Goal: Task Accomplishment & Management: Use online tool/utility

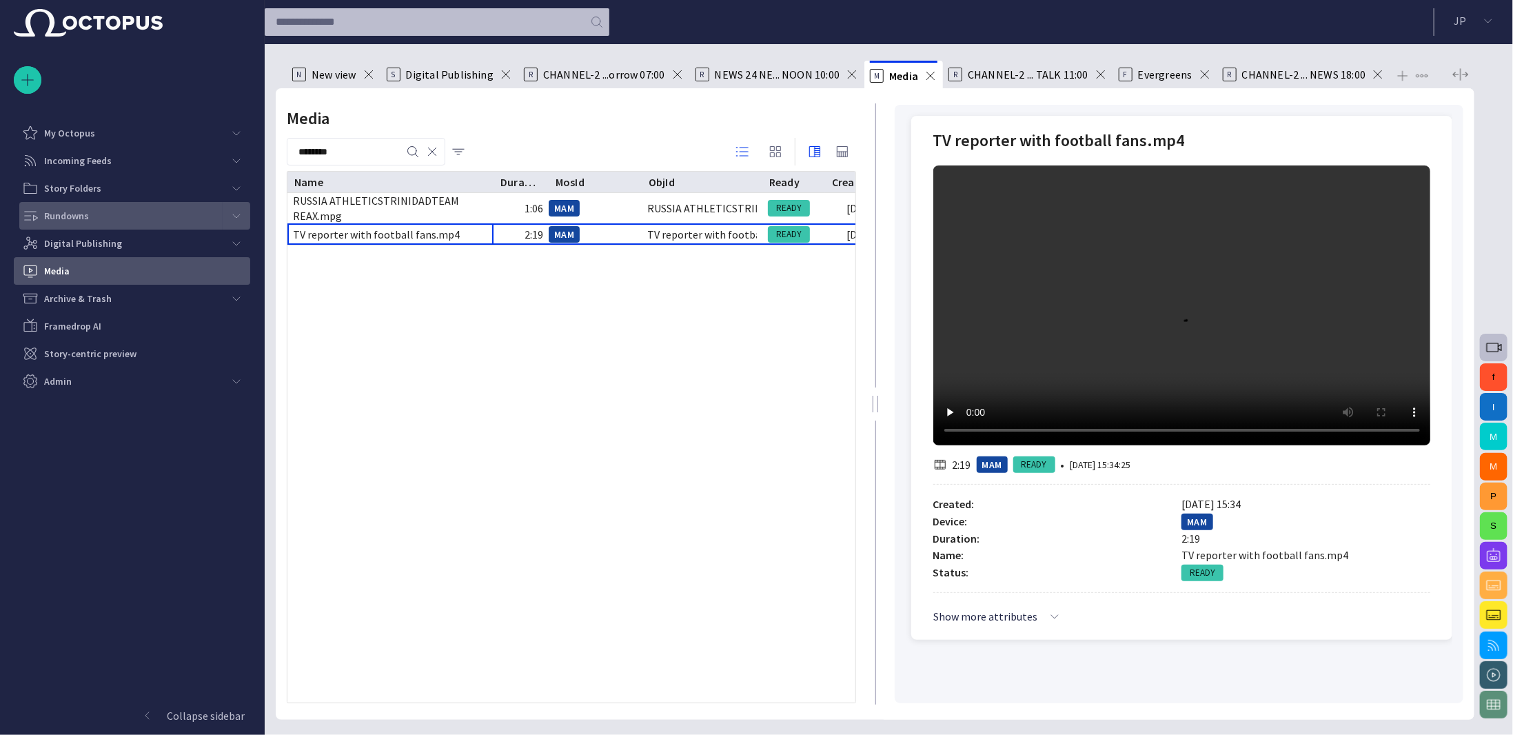
click at [73, 217] on p "Rundowns" at bounding box center [66, 216] width 45 height 14
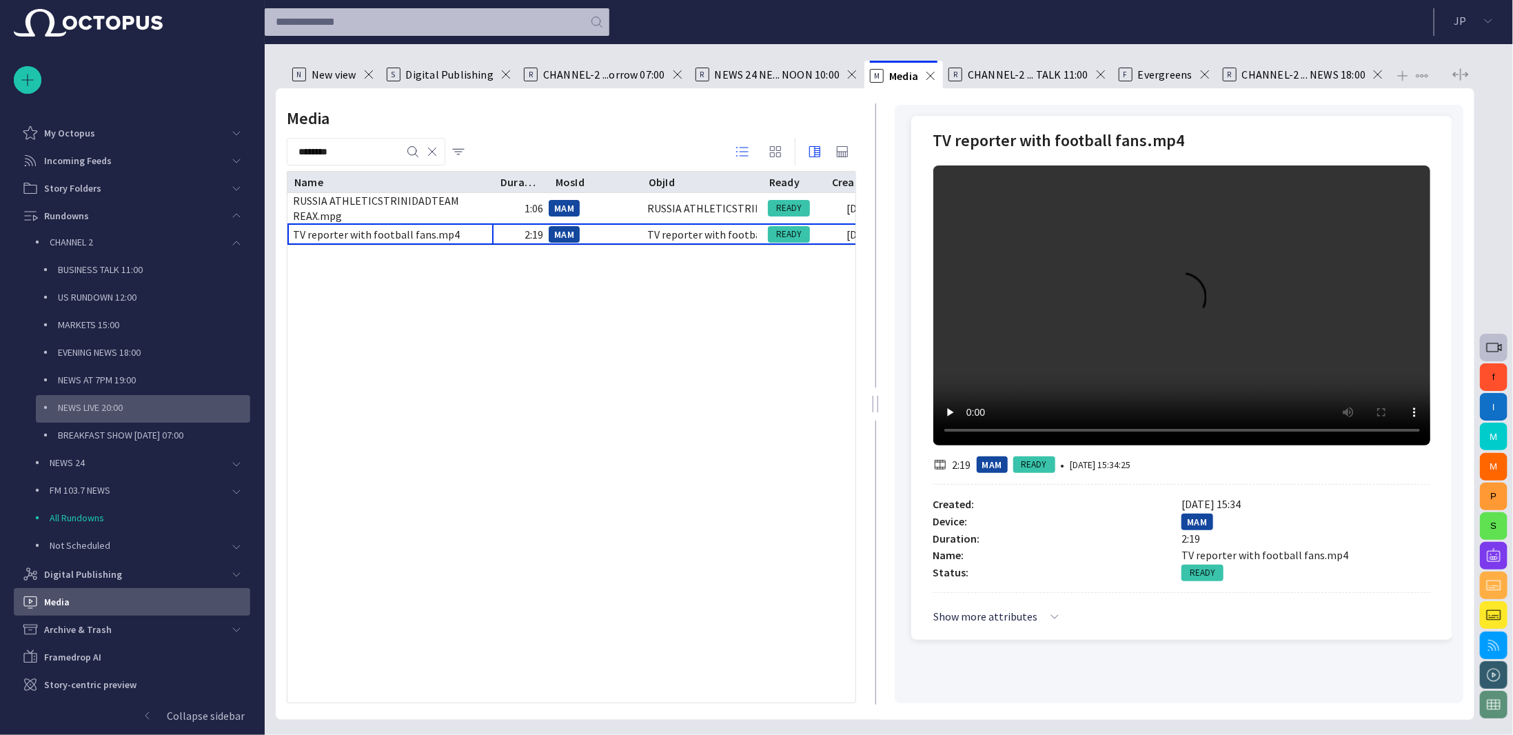
click at [105, 403] on p "NEWS LIVE 20:00" at bounding box center [154, 408] width 192 height 14
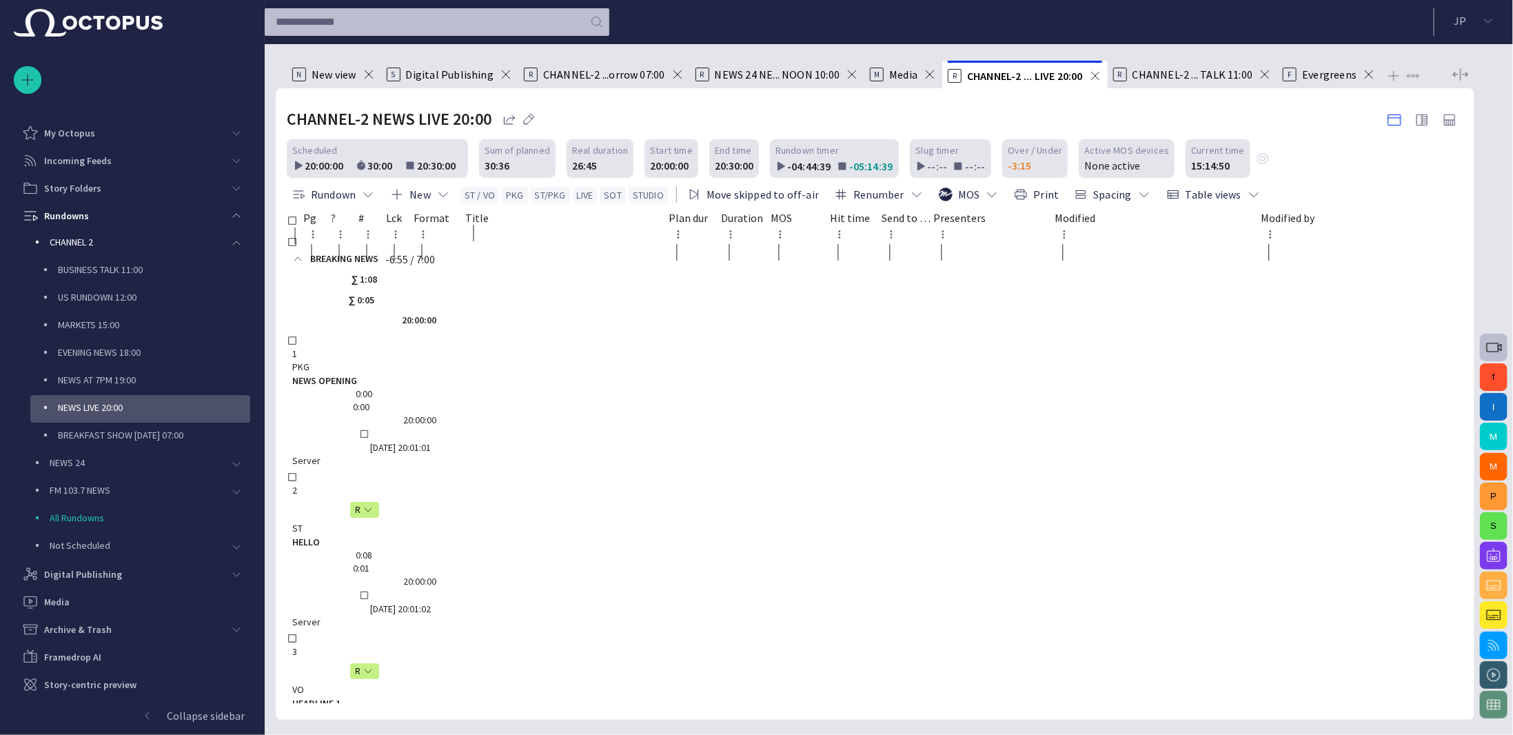
scroll to position [23, 0]
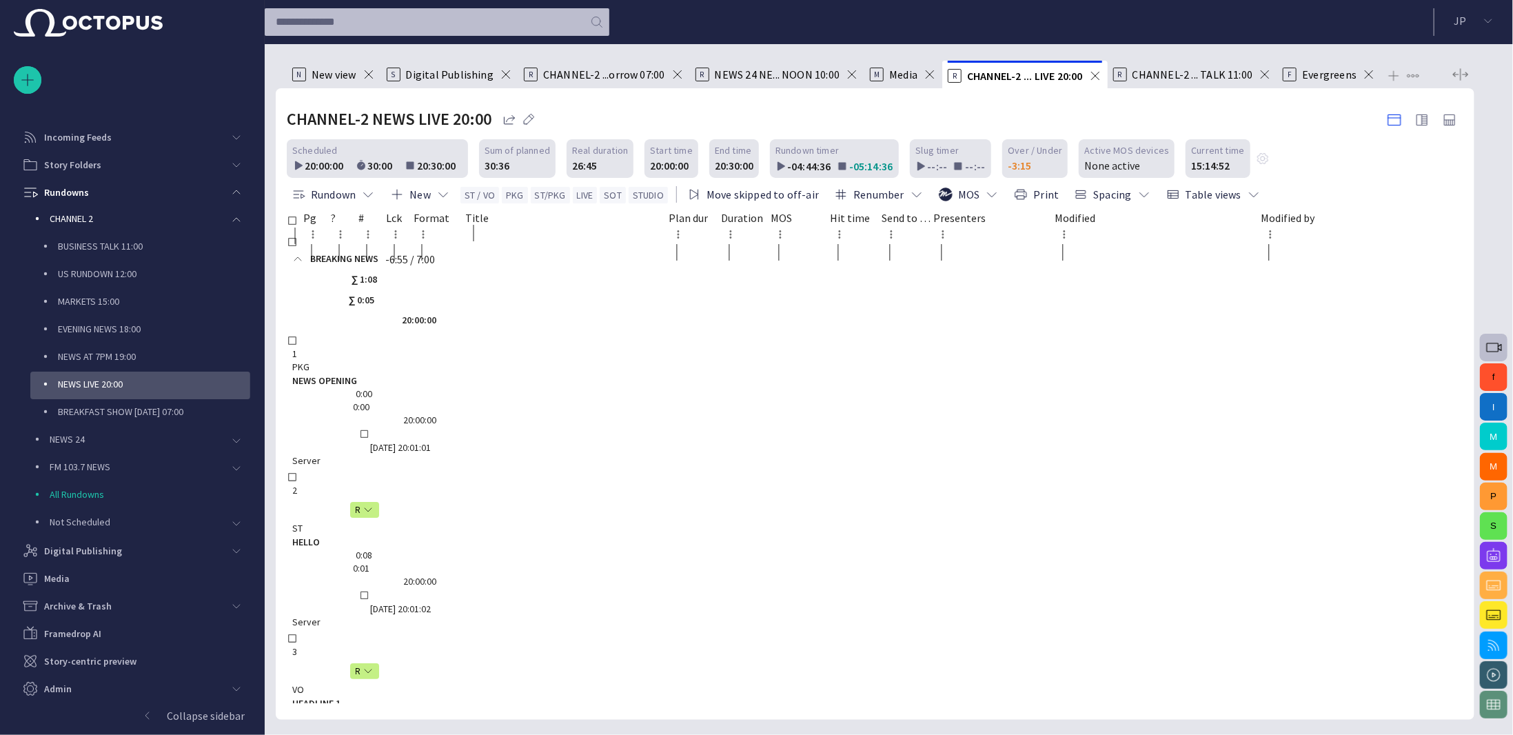
click at [1421, 124] on span "button" at bounding box center [1422, 120] width 17 height 17
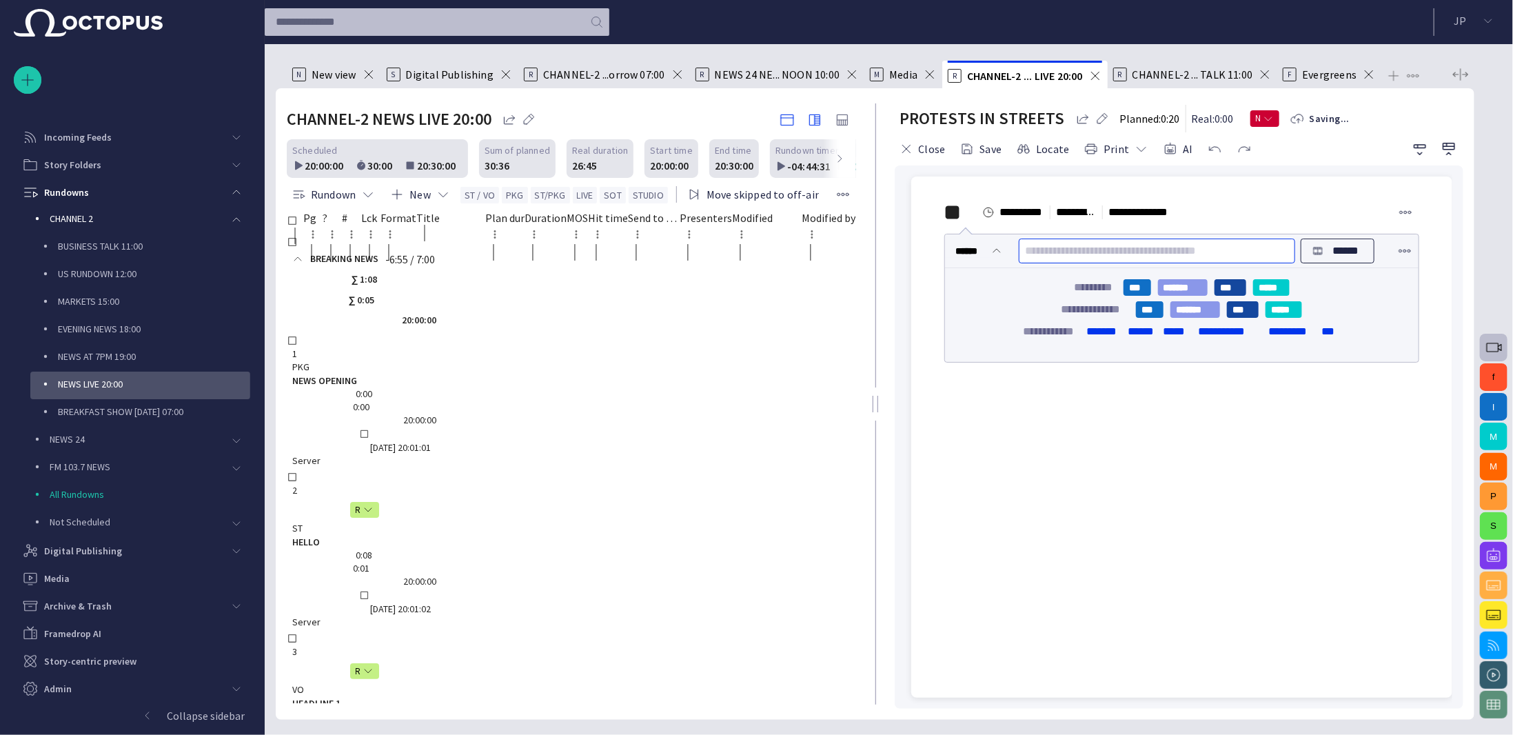
click at [1155, 254] on input "text" at bounding box center [1156, 251] width 263 height 22
click at [1362, 249] on button "******" at bounding box center [1338, 251] width 74 height 25
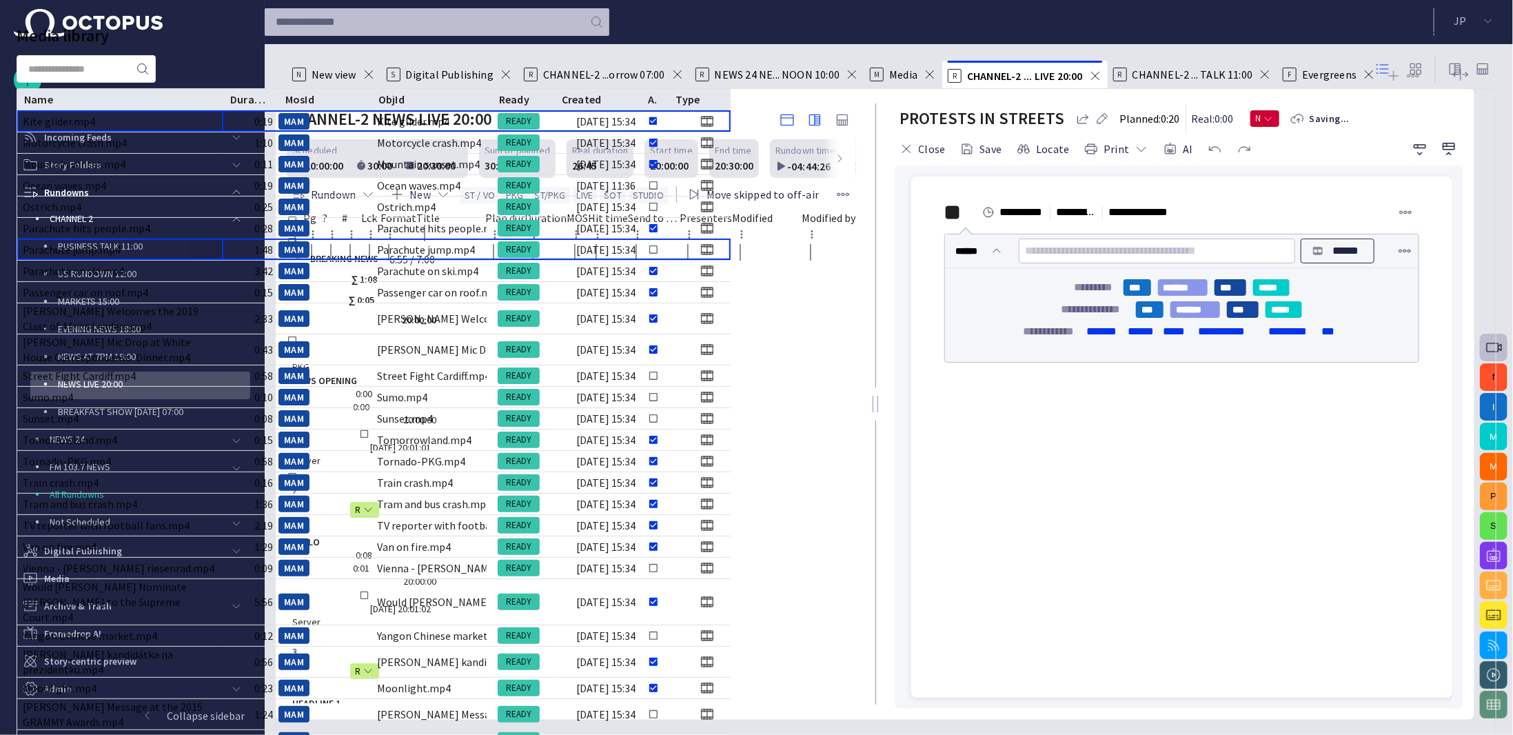
click at [221, 257] on span "button" at bounding box center [214, 250] width 14 height 14
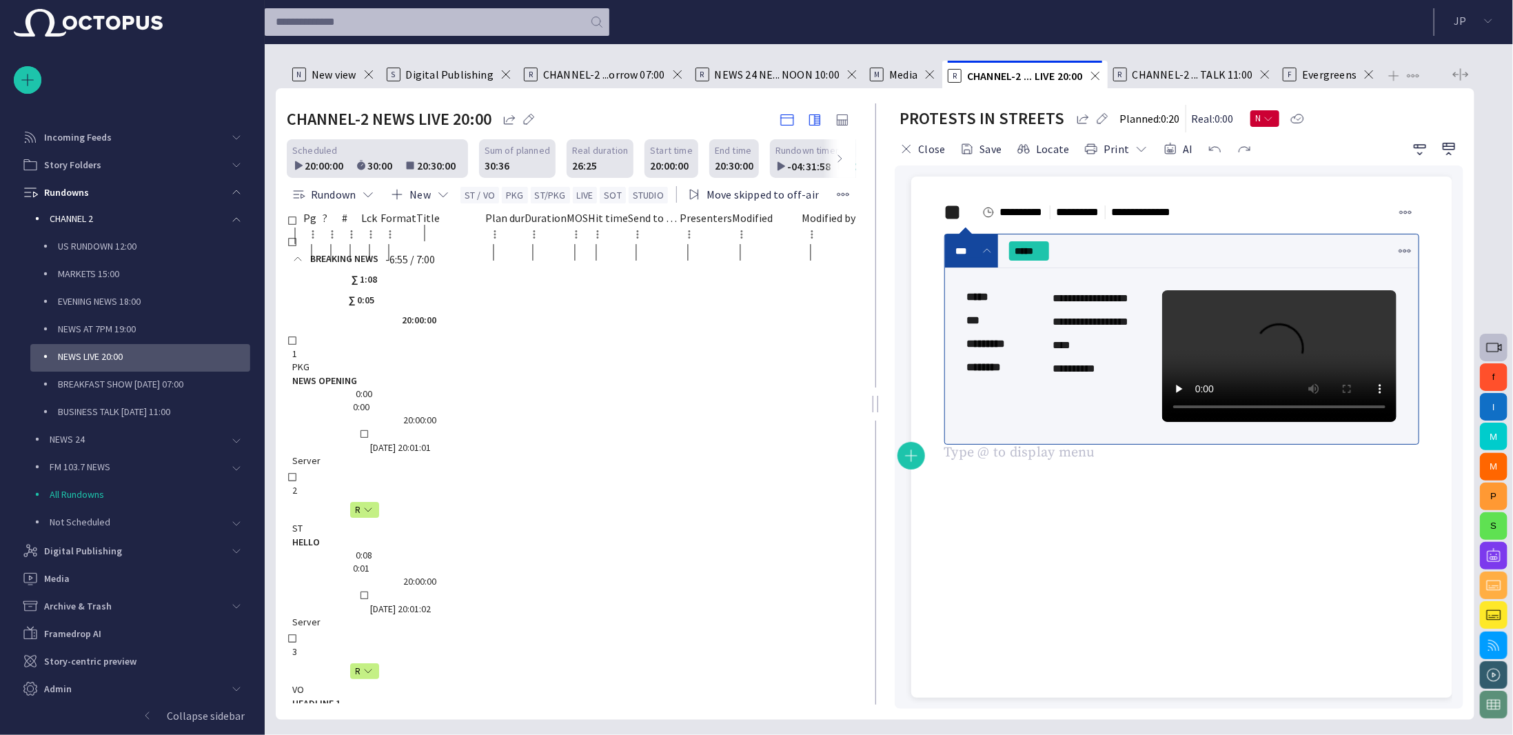
click at [1496, 553] on span "button" at bounding box center [1494, 555] width 17 height 17
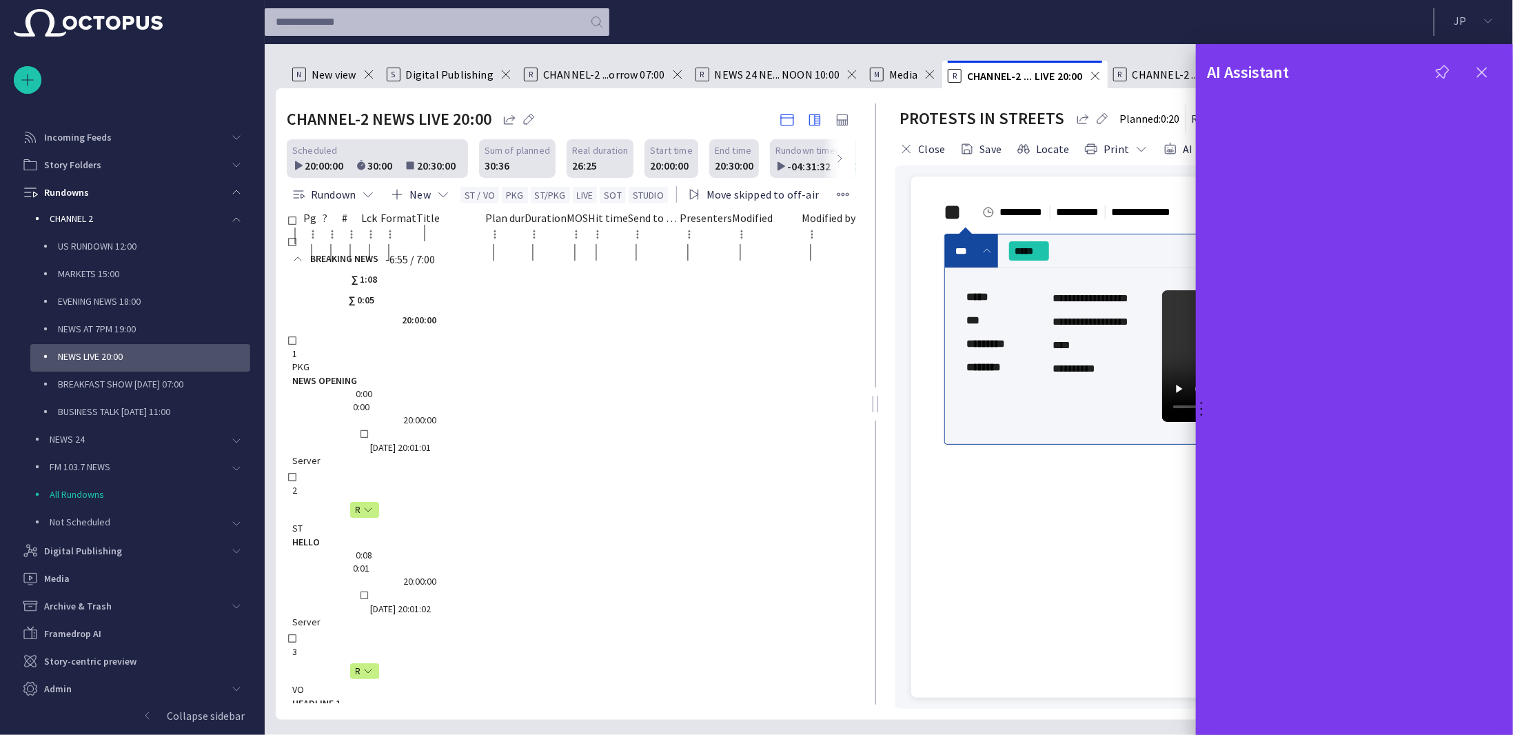
click at [541, 449] on div at bounding box center [756, 367] width 1513 height 735
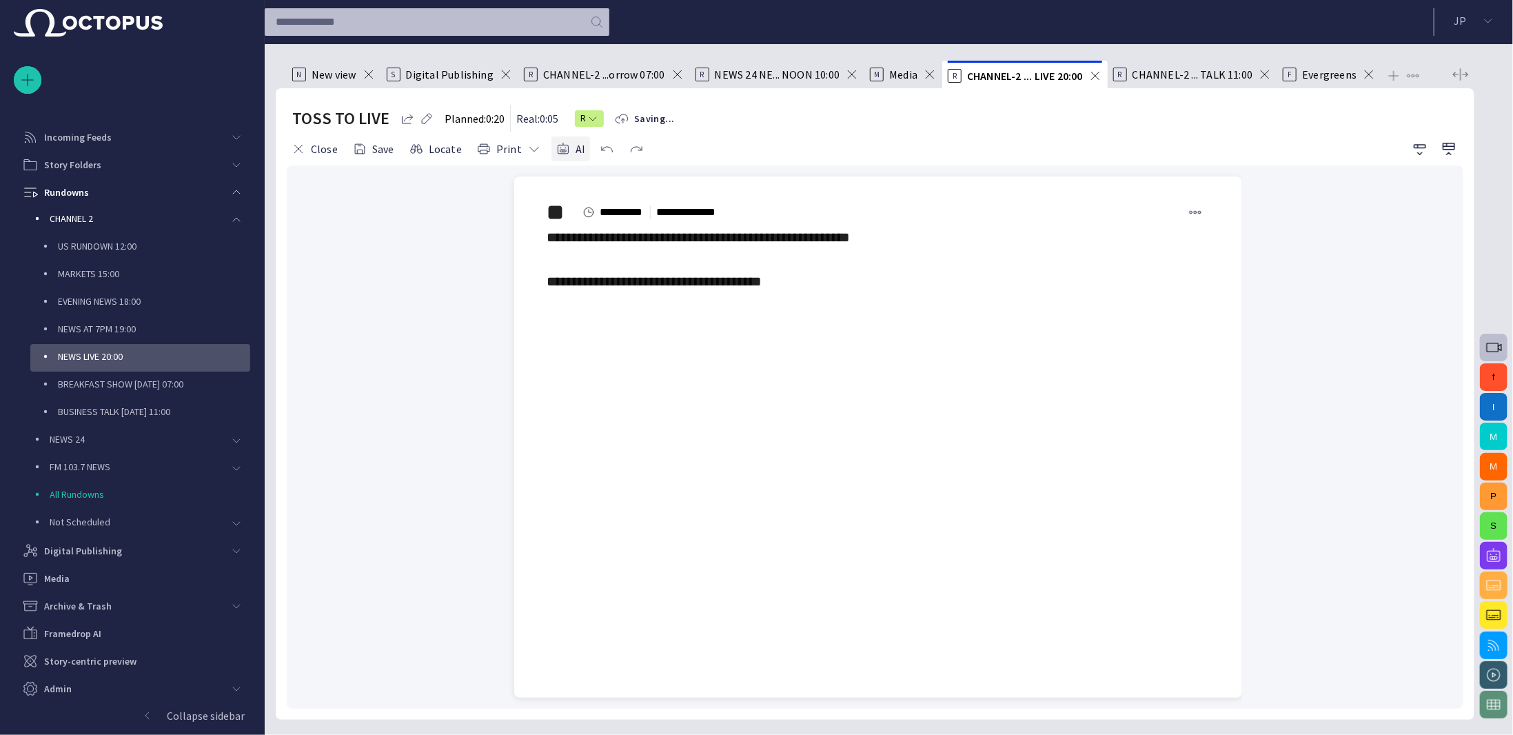
click at [566, 154] on button "AI" at bounding box center [571, 148] width 39 height 25
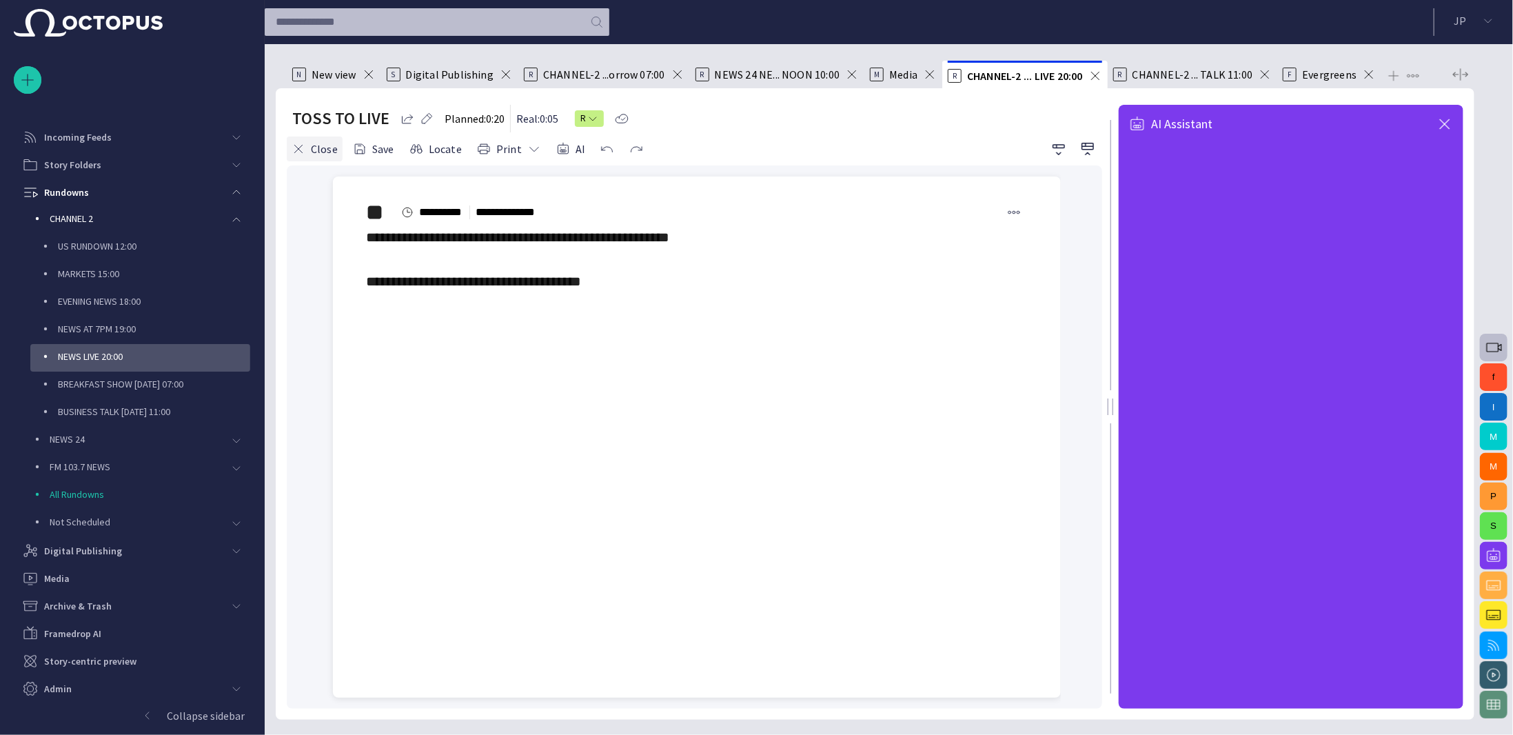
click at [312, 147] on button "Close" at bounding box center [315, 148] width 56 height 25
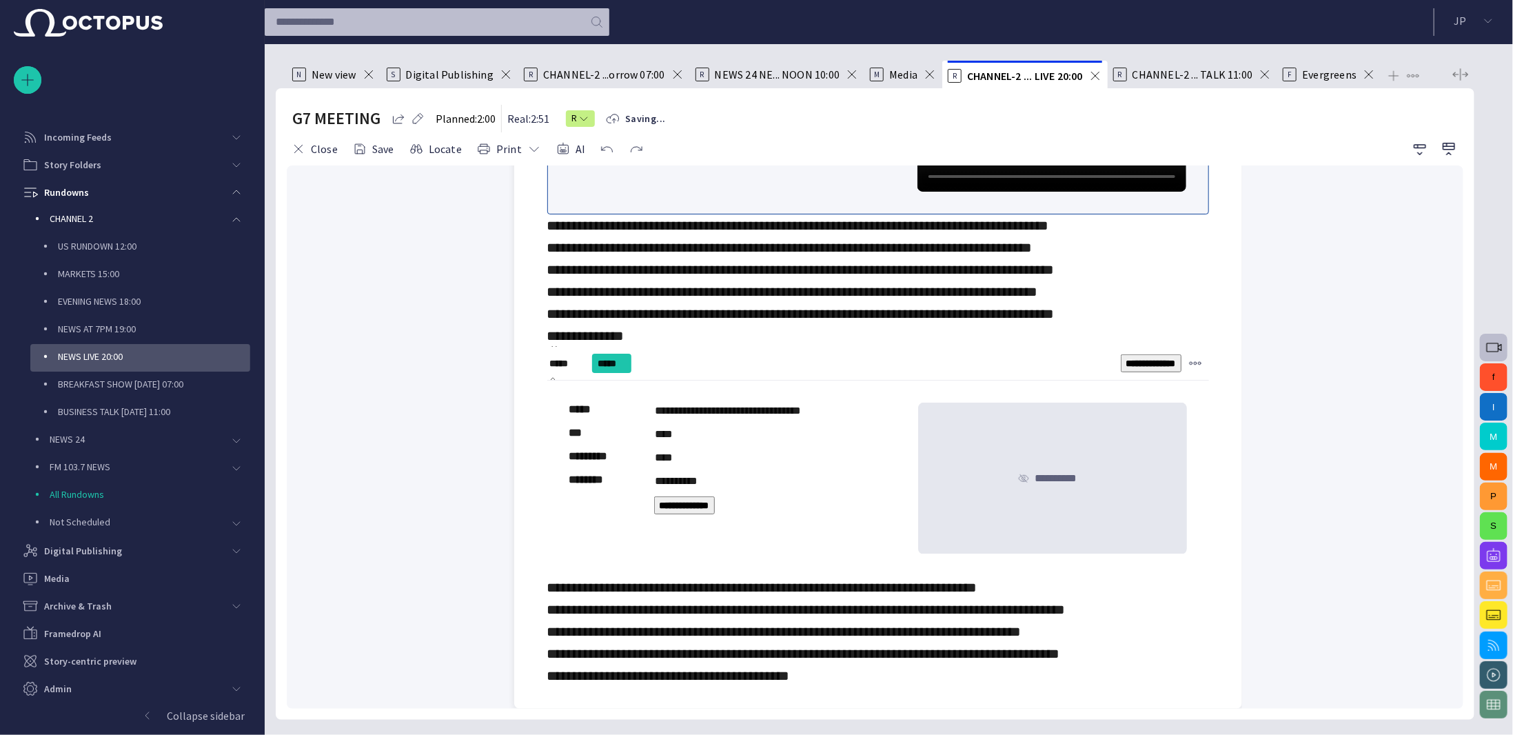
scroll to position [0, 0]
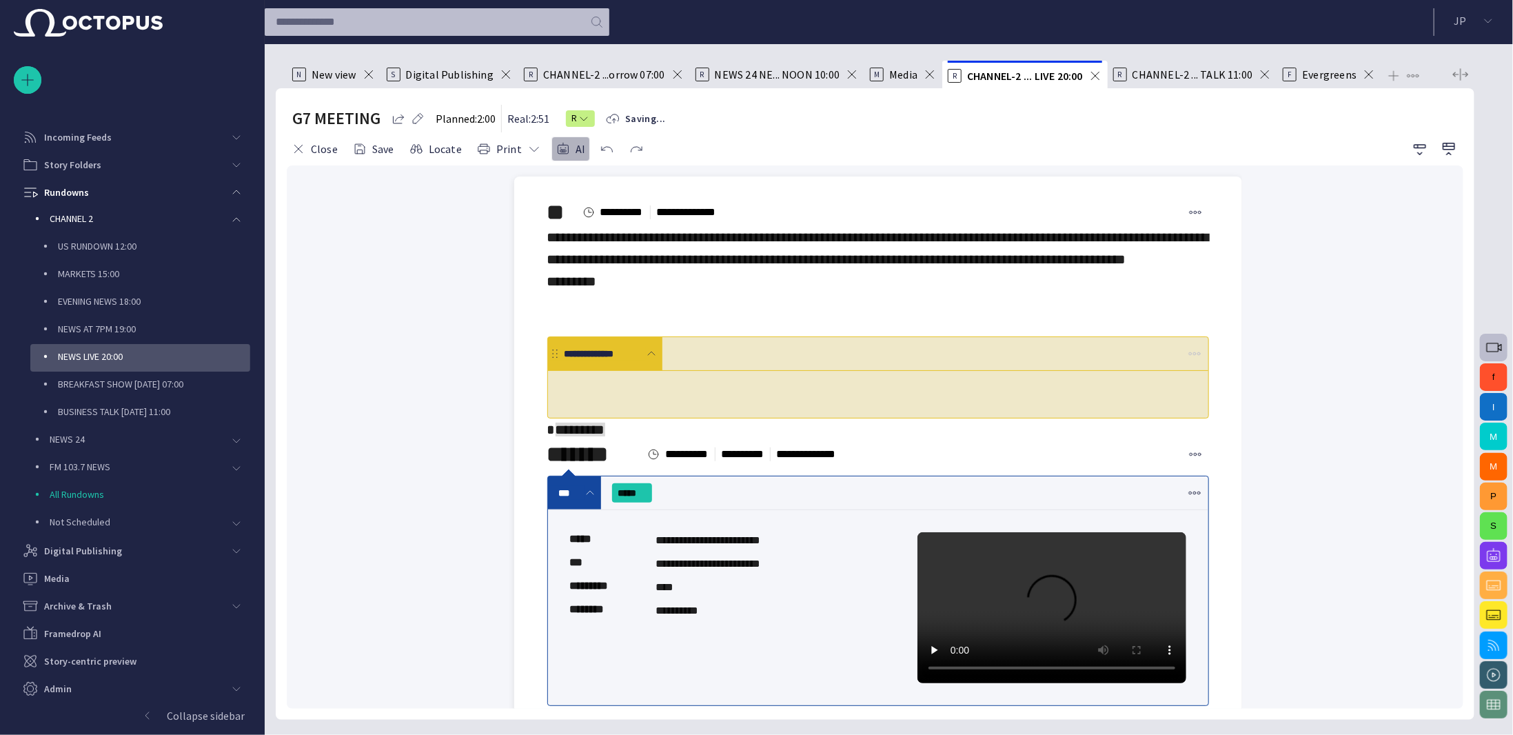
click at [565, 149] on button "AI" at bounding box center [571, 148] width 39 height 25
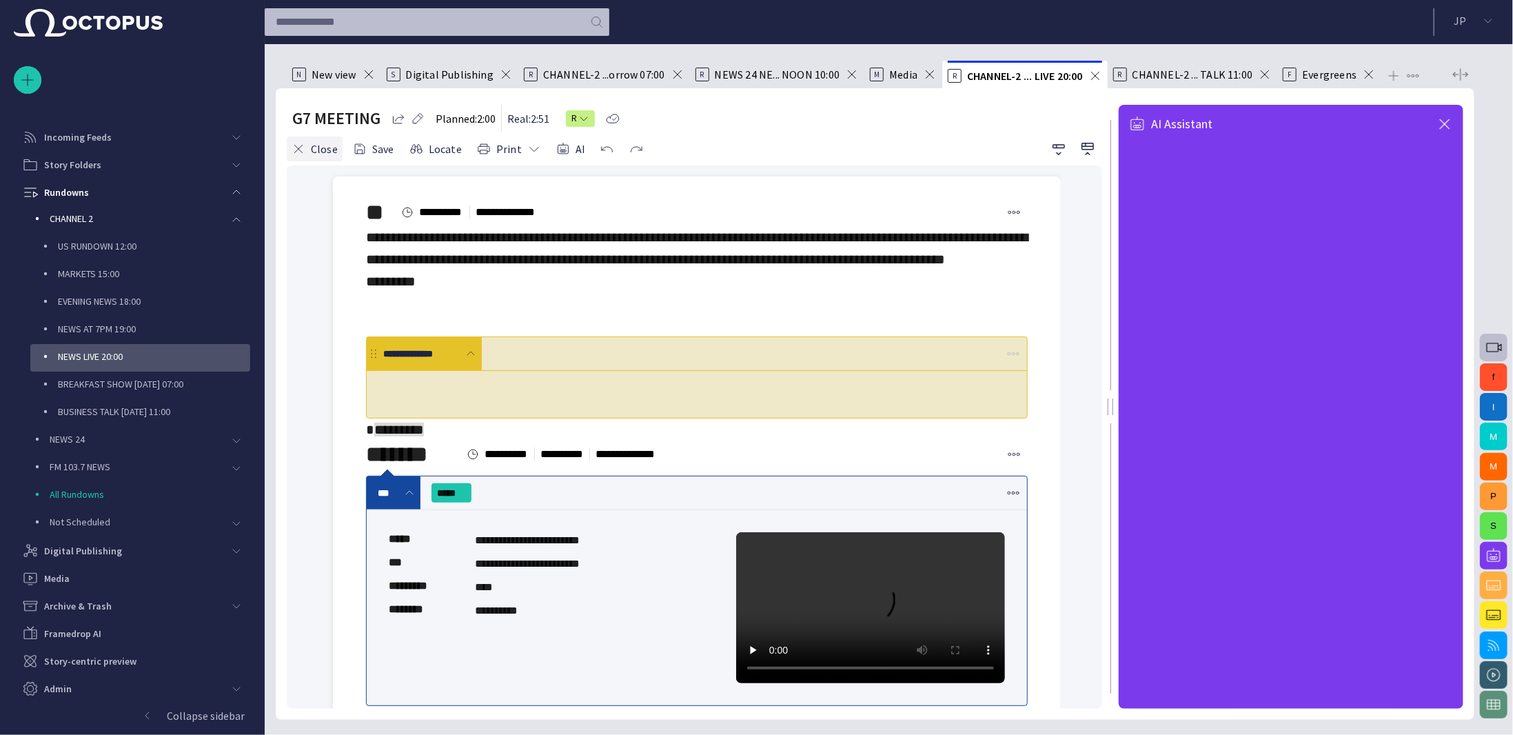
click at [307, 150] on button "Close" at bounding box center [315, 148] width 56 height 25
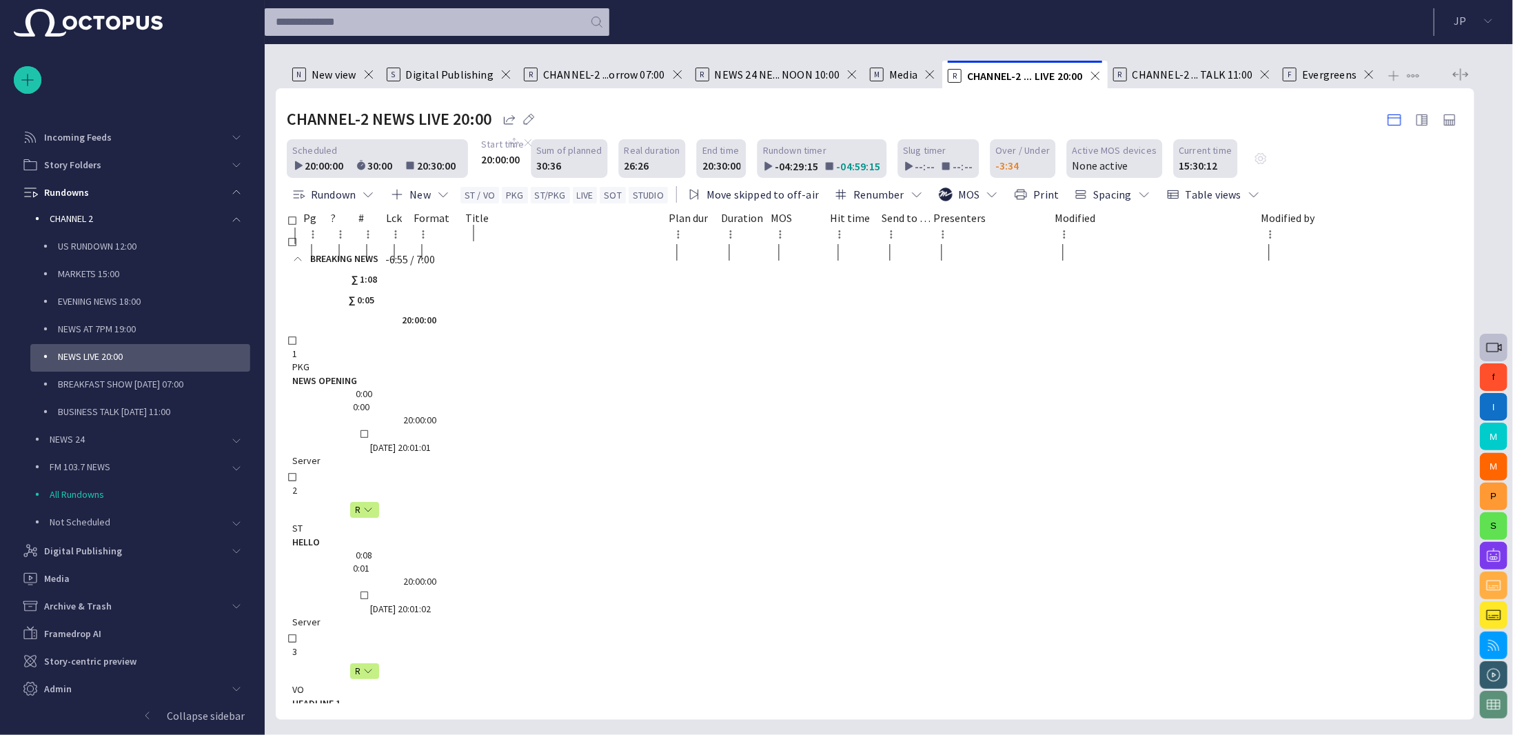
drag, startPoint x: 678, startPoint y: 151, endPoint x: 505, endPoint y: 149, distance: 172.4
click at [509, 148] on span at bounding box center [514, 142] width 11 height 11
drag, startPoint x: 733, startPoint y: 149, endPoint x: 586, endPoint y: 173, distance: 149.5
click at [563, 146] on div "End time" at bounding box center [576, 146] width 51 height 14
click at [1256, 163] on span "button" at bounding box center [1263, 159] width 14 height 14
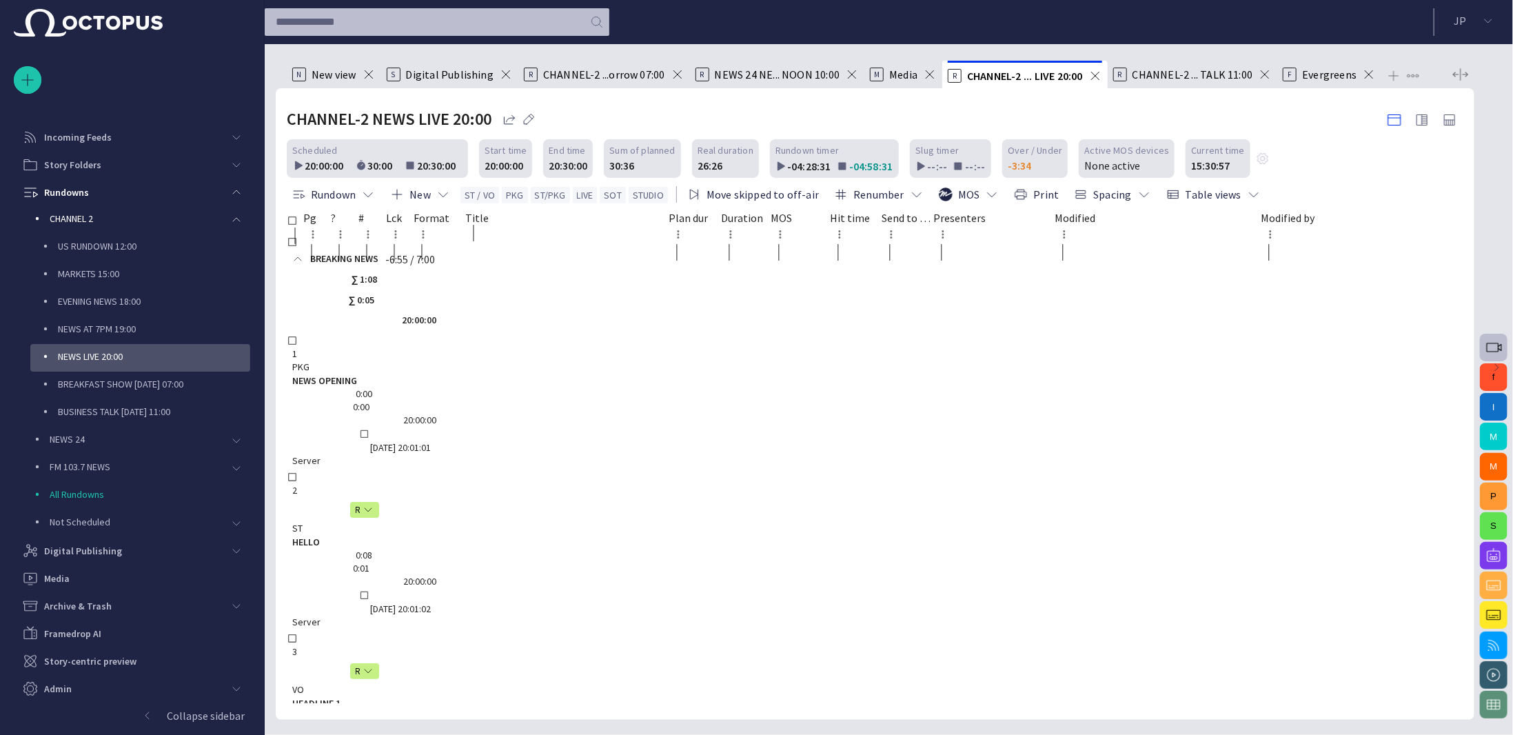
click at [1491, 362] on span at bounding box center [1496, 367] width 11 height 11
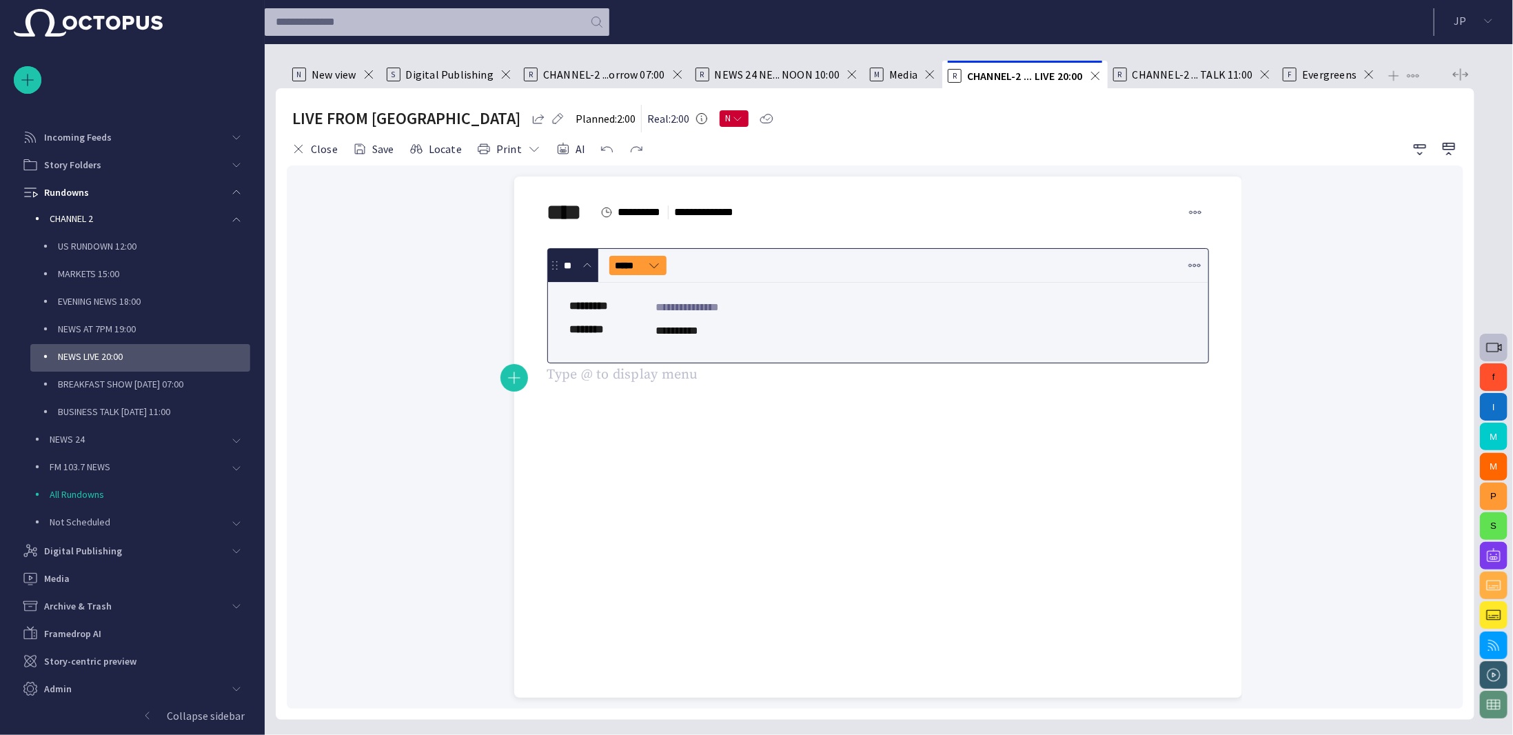
drag, startPoint x: 591, startPoint y: 364, endPoint x: 564, endPoint y: 396, distance: 42.1
click at [568, 429] on div "**********" at bounding box center [878, 327] width 662 height 203
click at [524, 421] on button "button" at bounding box center [514, 424] width 28 height 28
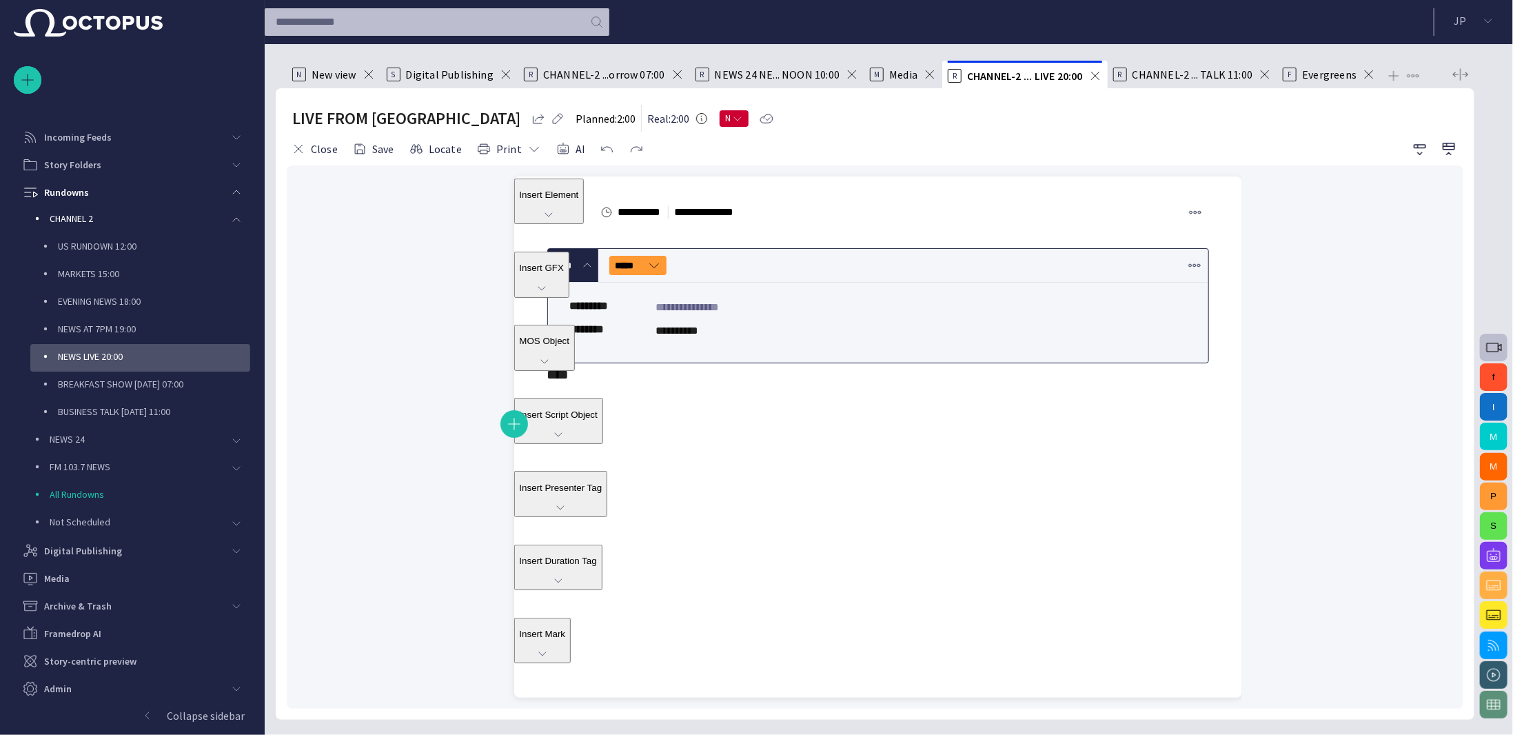
click at [570, 346] on span "MOS Object" at bounding box center [545, 341] width 50 height 10
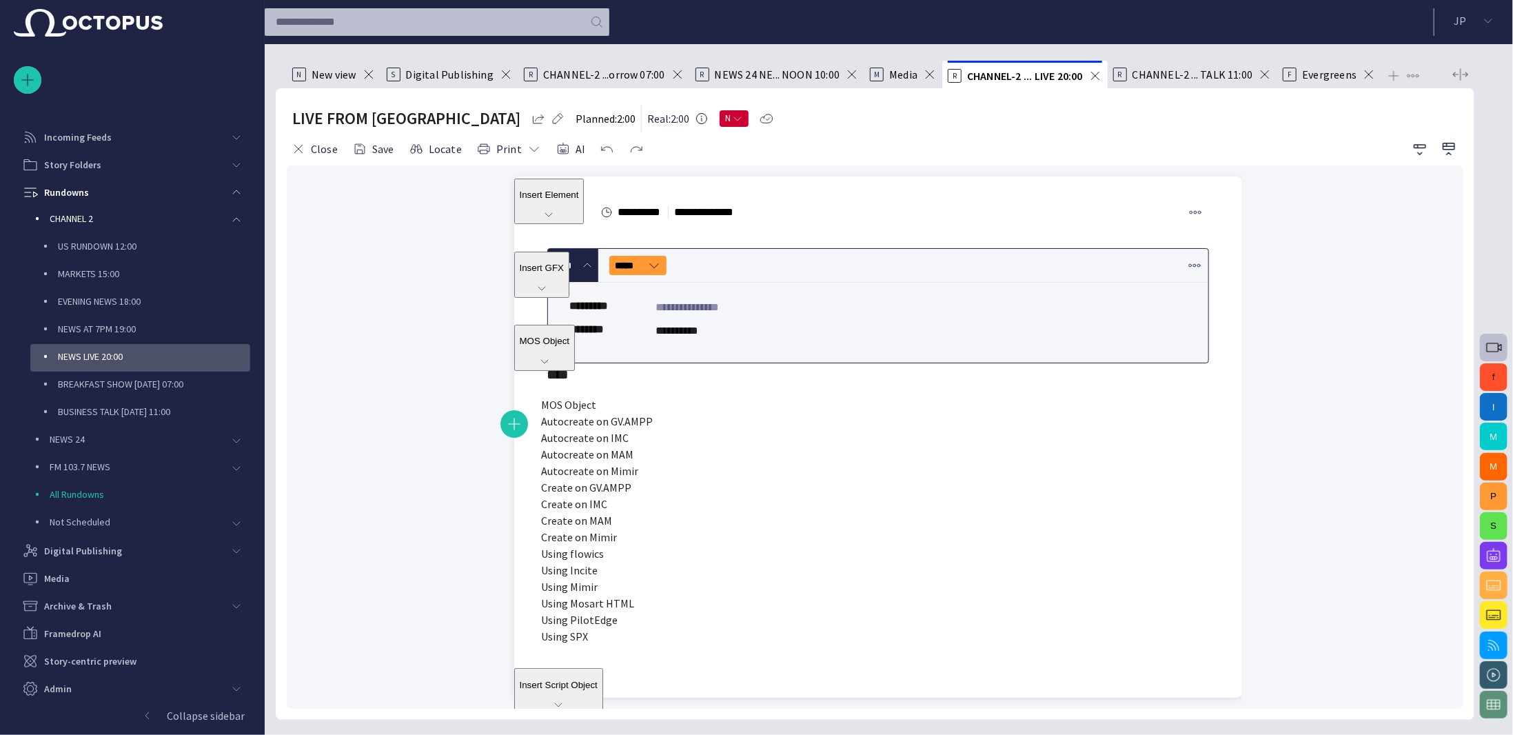
scroll to position [0, 0]
click at [597, 412] on span "MOS Object" at bounding box center [569, 405] width 55 height 14
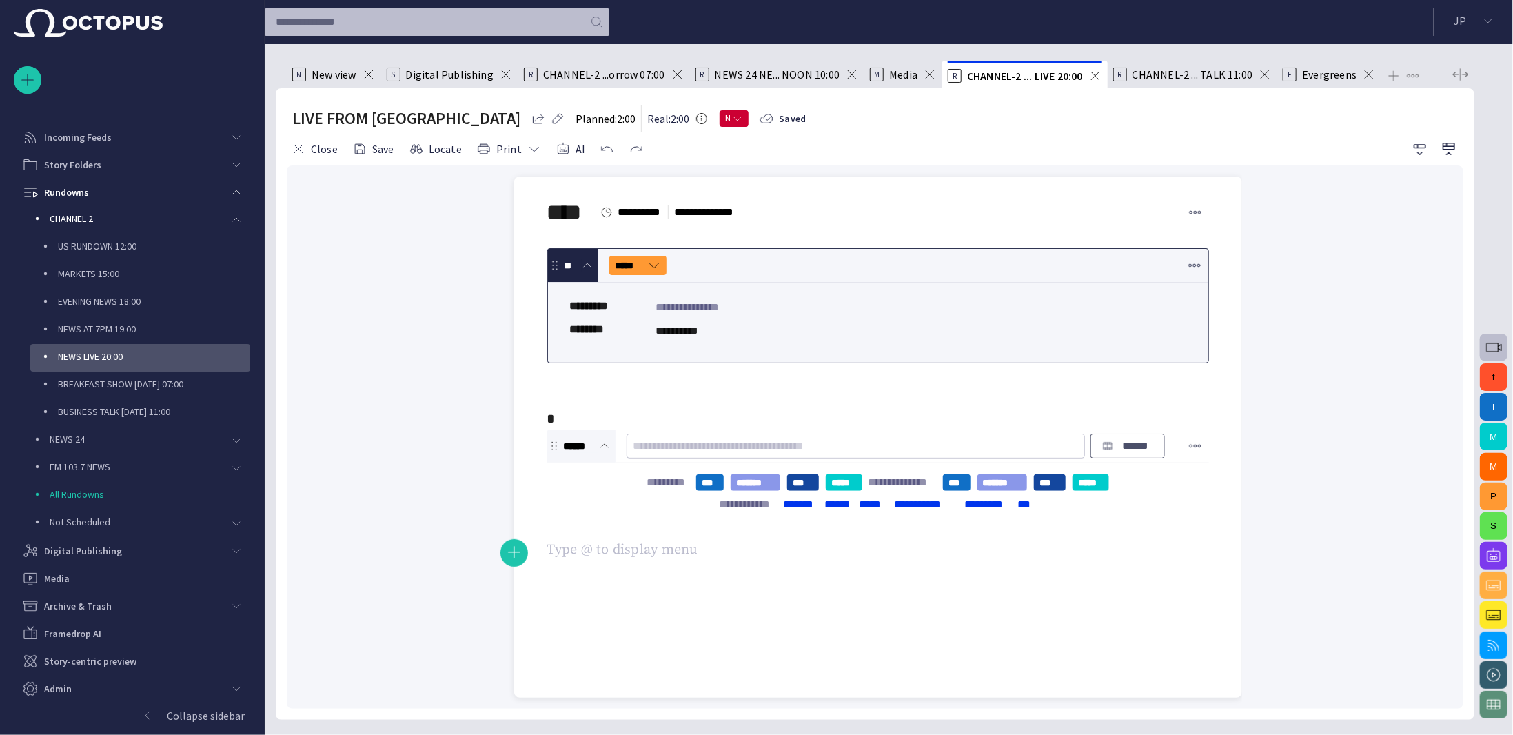
click at [1102, 447] on span "button" at bounding box center [1107, 446] width 11 height 11
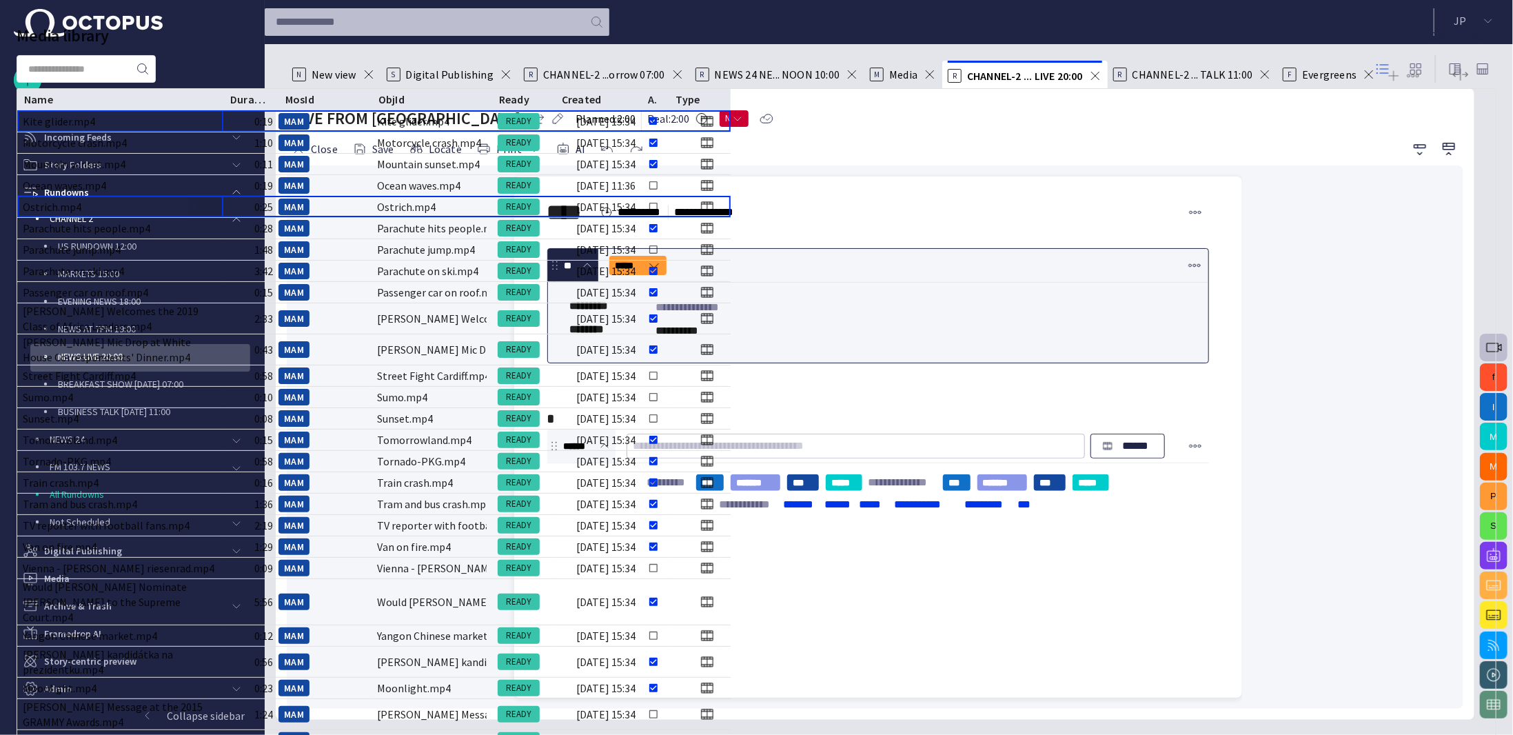
click at [81, 214] on div "Ostrich.mp4" at bounding box center [52, 206] width 59 height 15
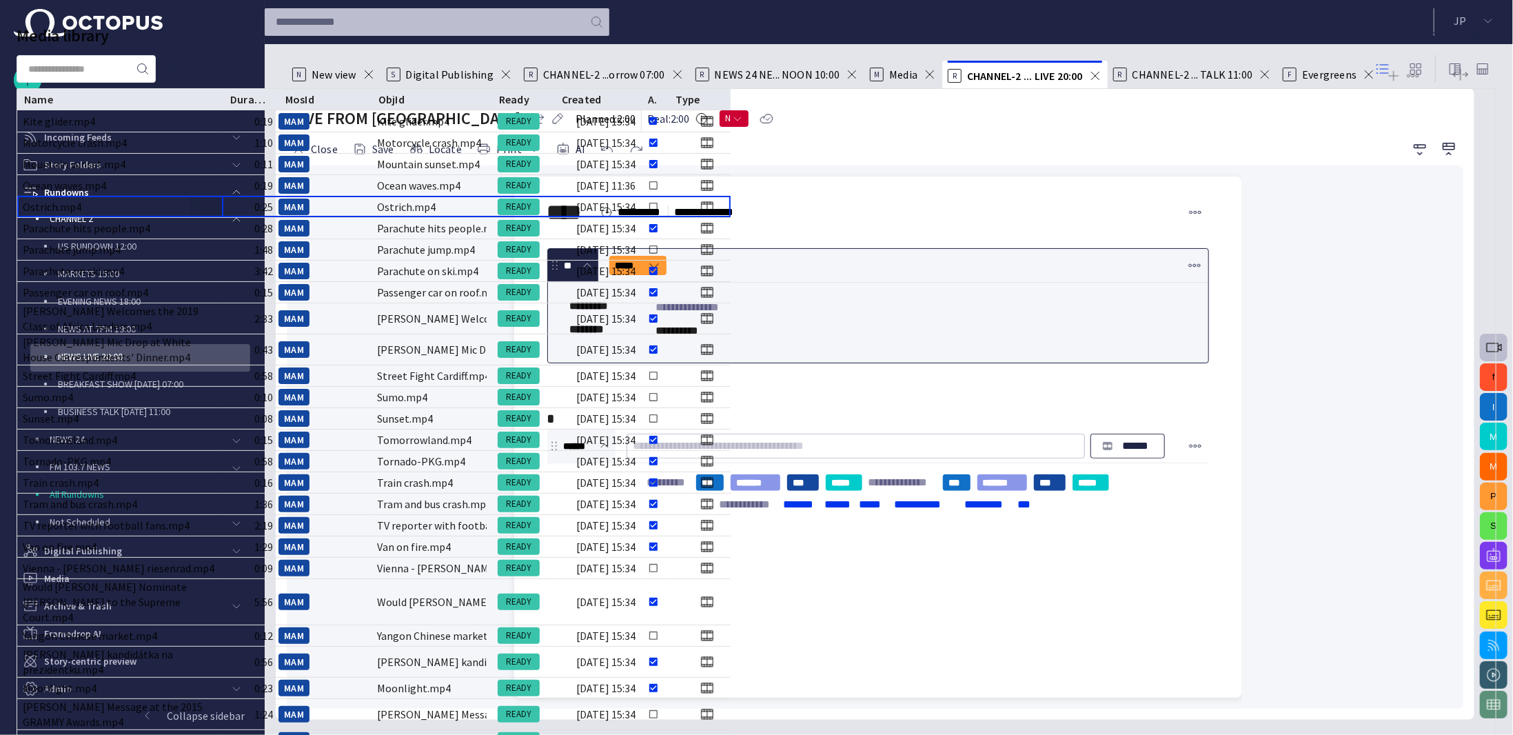
click at [221, 214] on span "button" at bounding box center [214, 208] width 14 height 14
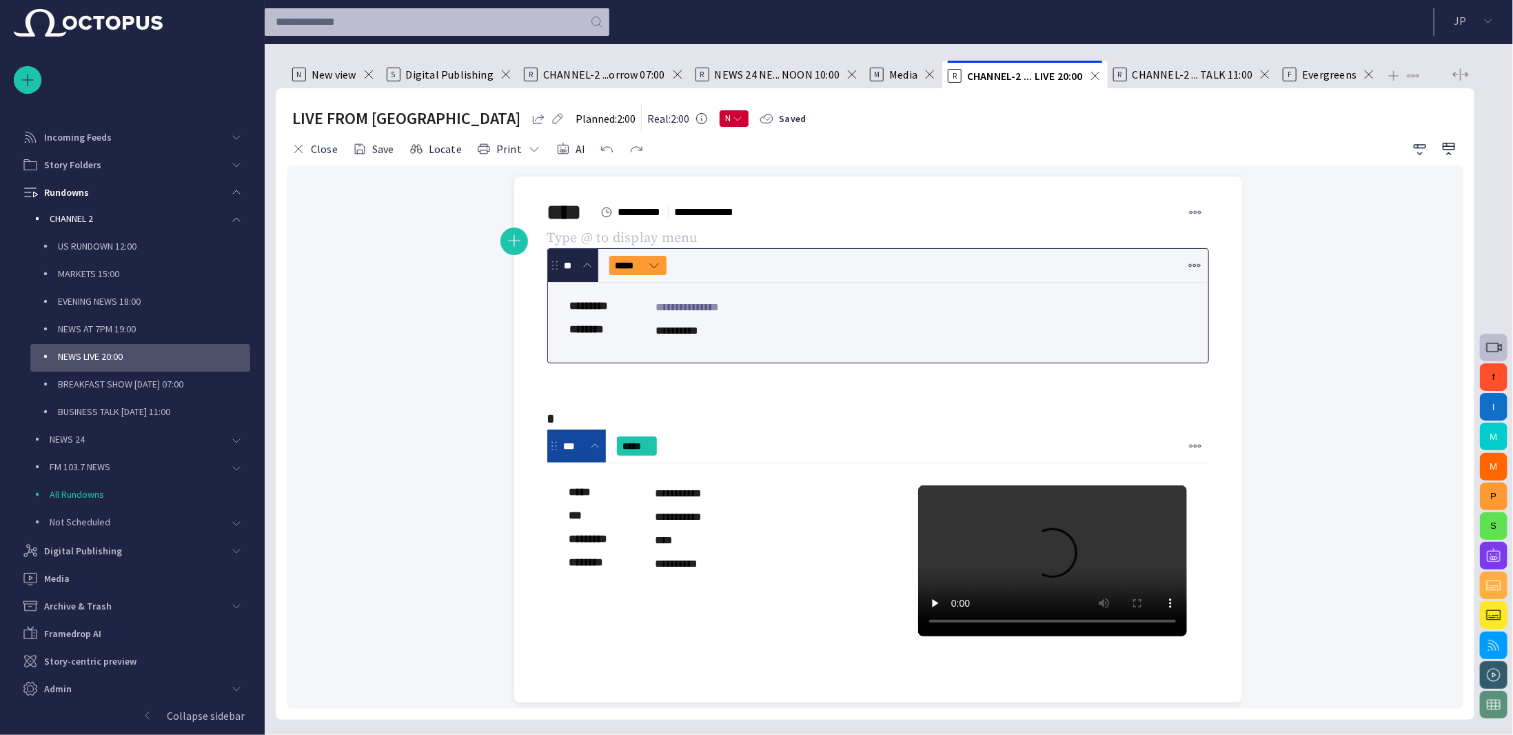
click at [574, 684] on div "**********" at bounding box center [878, 439] width 706 height 526
click at [519, 676] on span "button" at bounding box center [514, 676] width 17 height 26
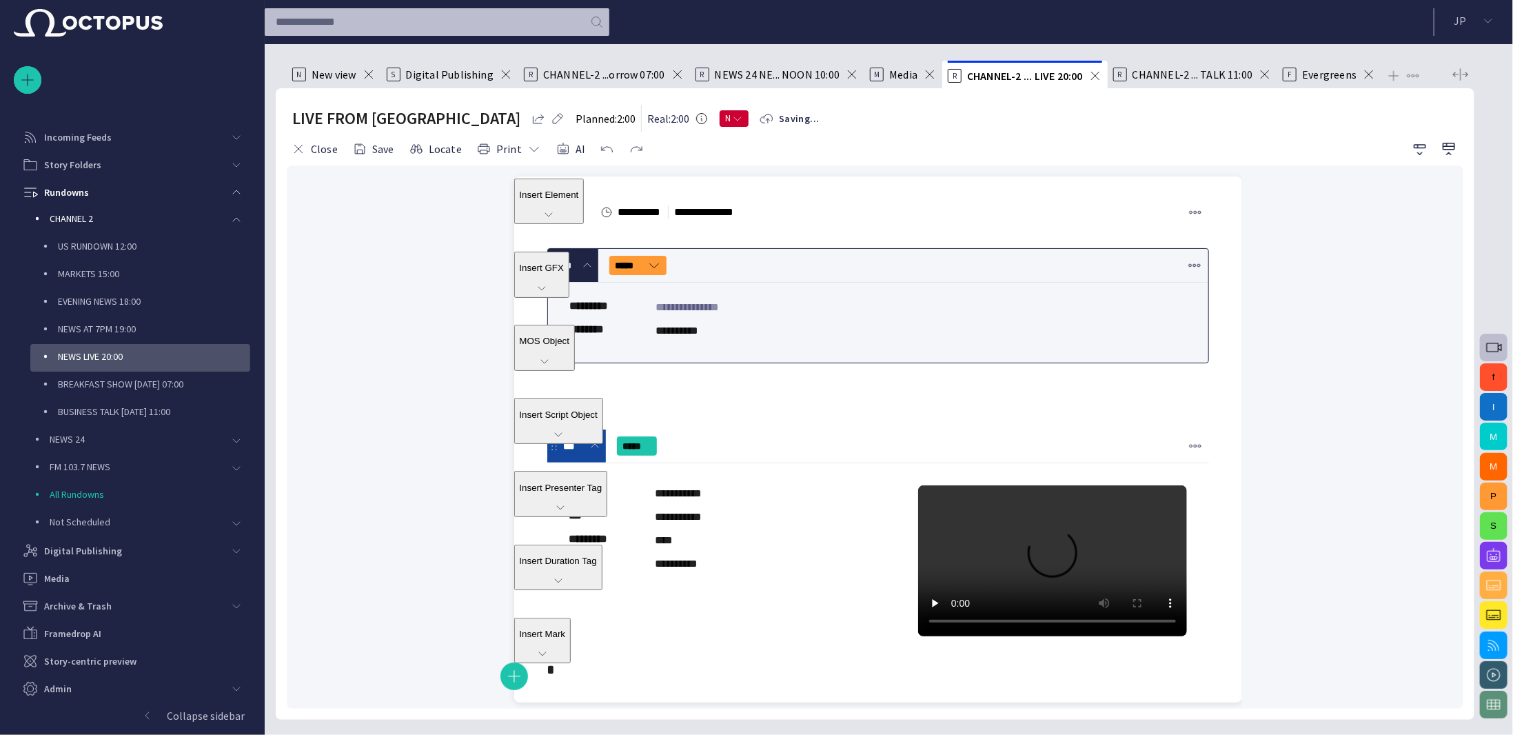
click at [570, 346] on span "MOS Object" at bounding box center [545, 341] width 50 height 10
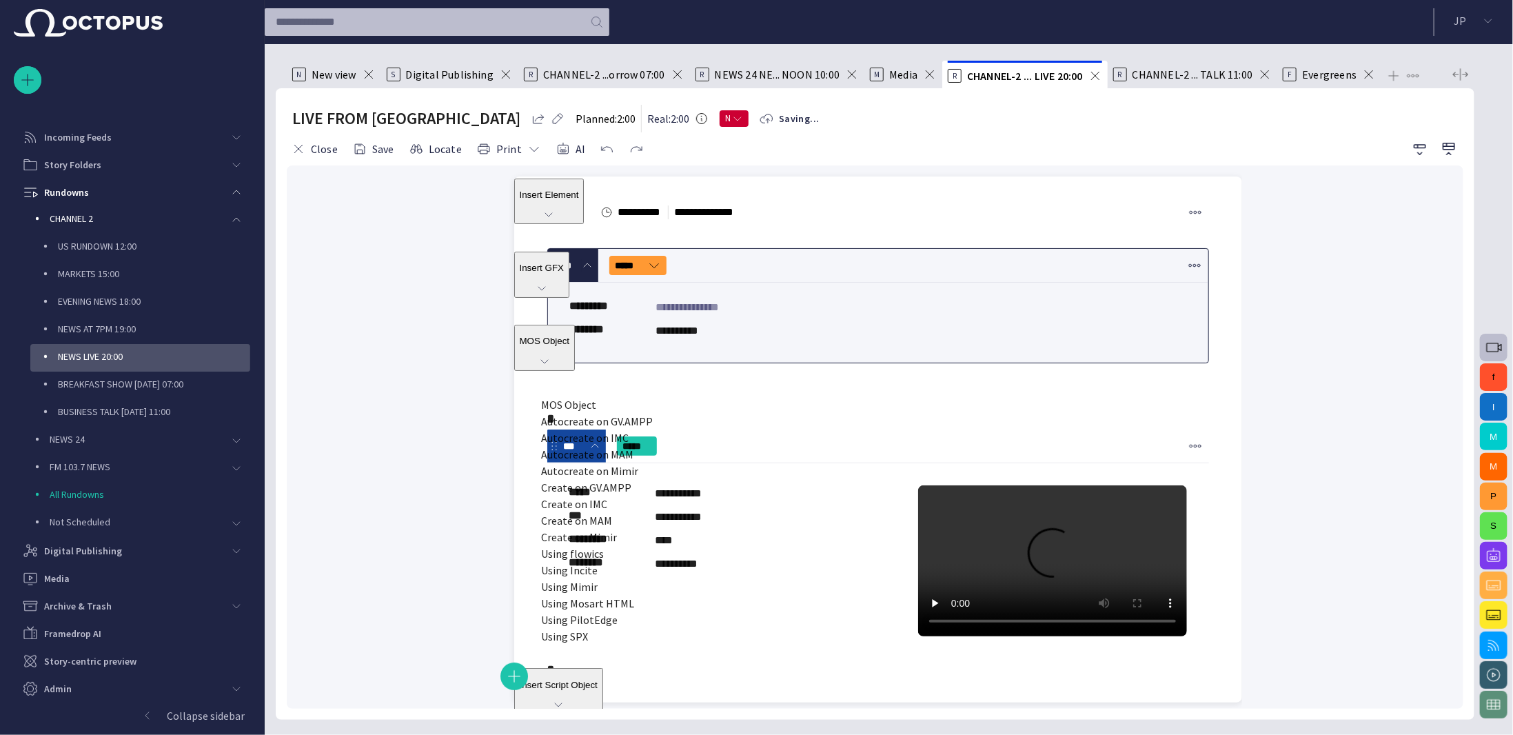
click at [597, 412] on span "MOS Object" at bounding box center [569, 405] width 55 height 14
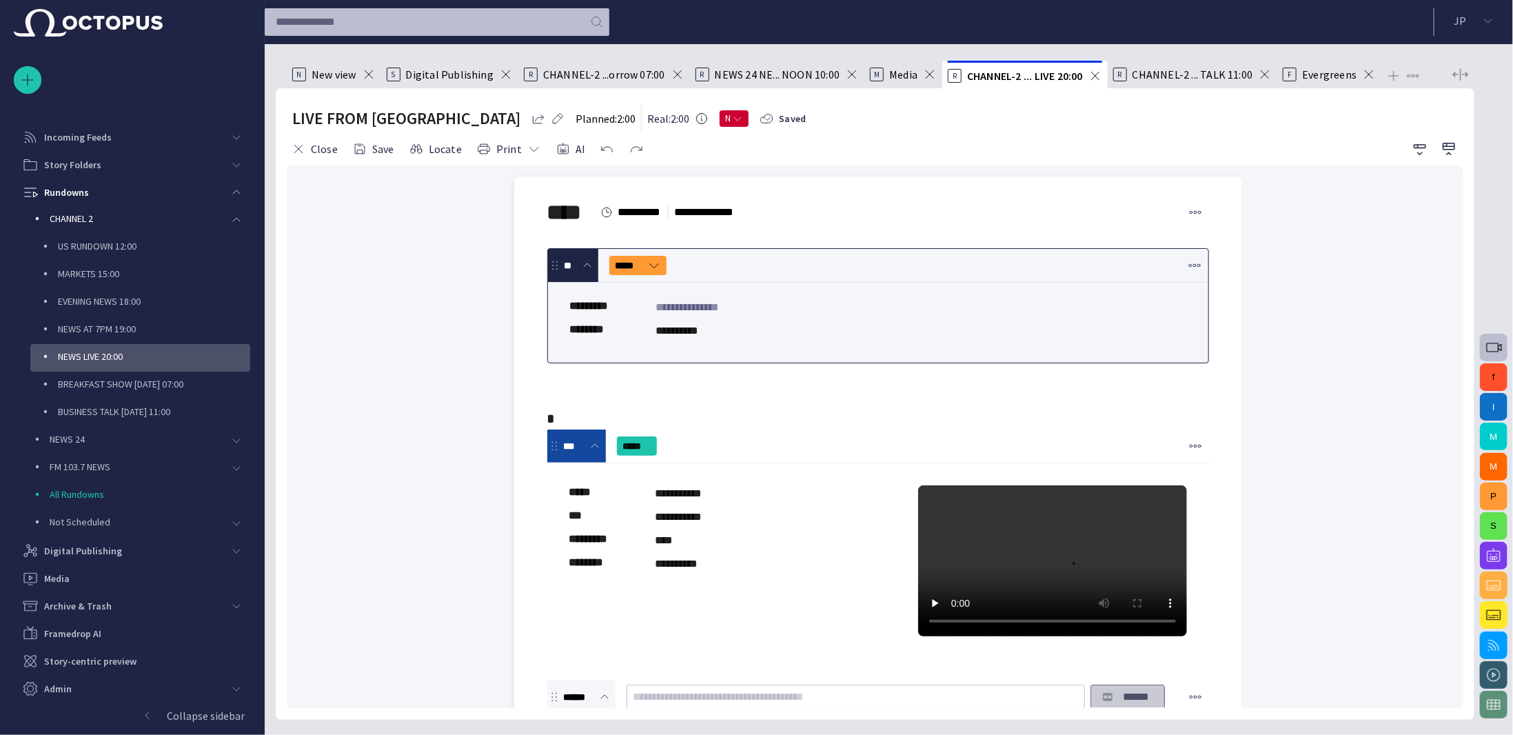
click at [1134, 696] on p "******" at bounding box center [1136, 697] width 34 height 17
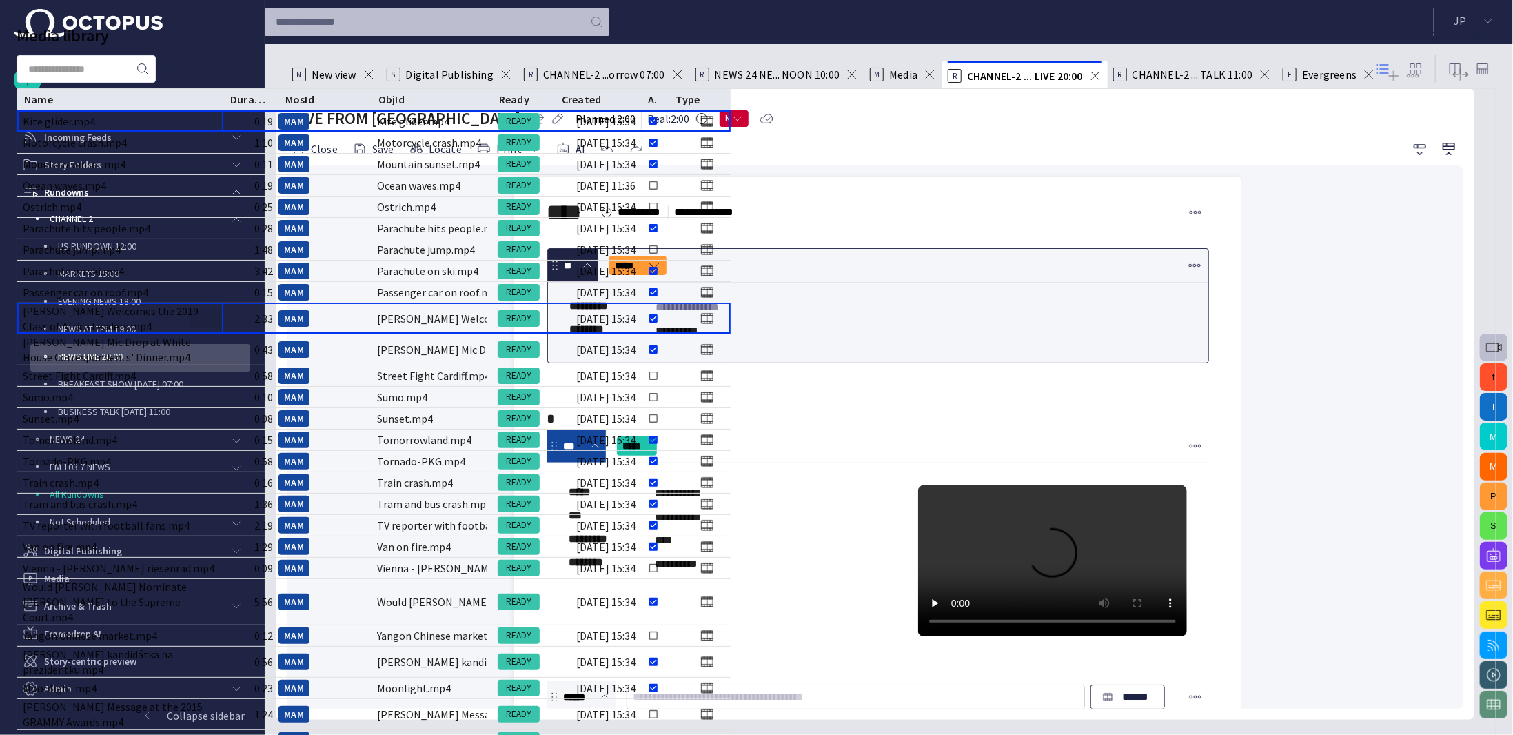
click at [218, 334] on div "President Obama Welcomes the 2019 Class of Africa Leaders.mp4" at bounding box center [120, 318] width 195 height 30
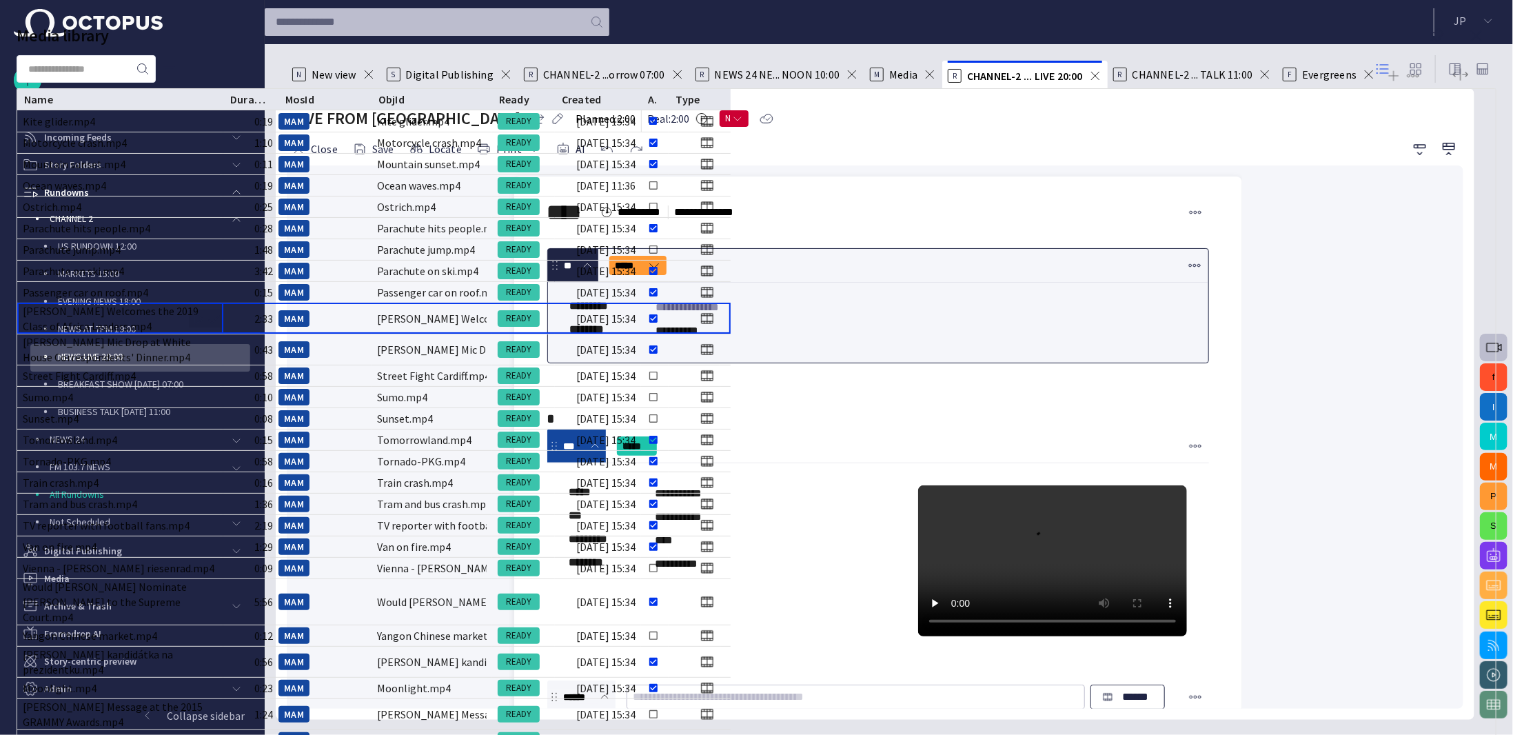
click at [221, 326] on span "button" at bounding box center [214, 319] width 14 height 14
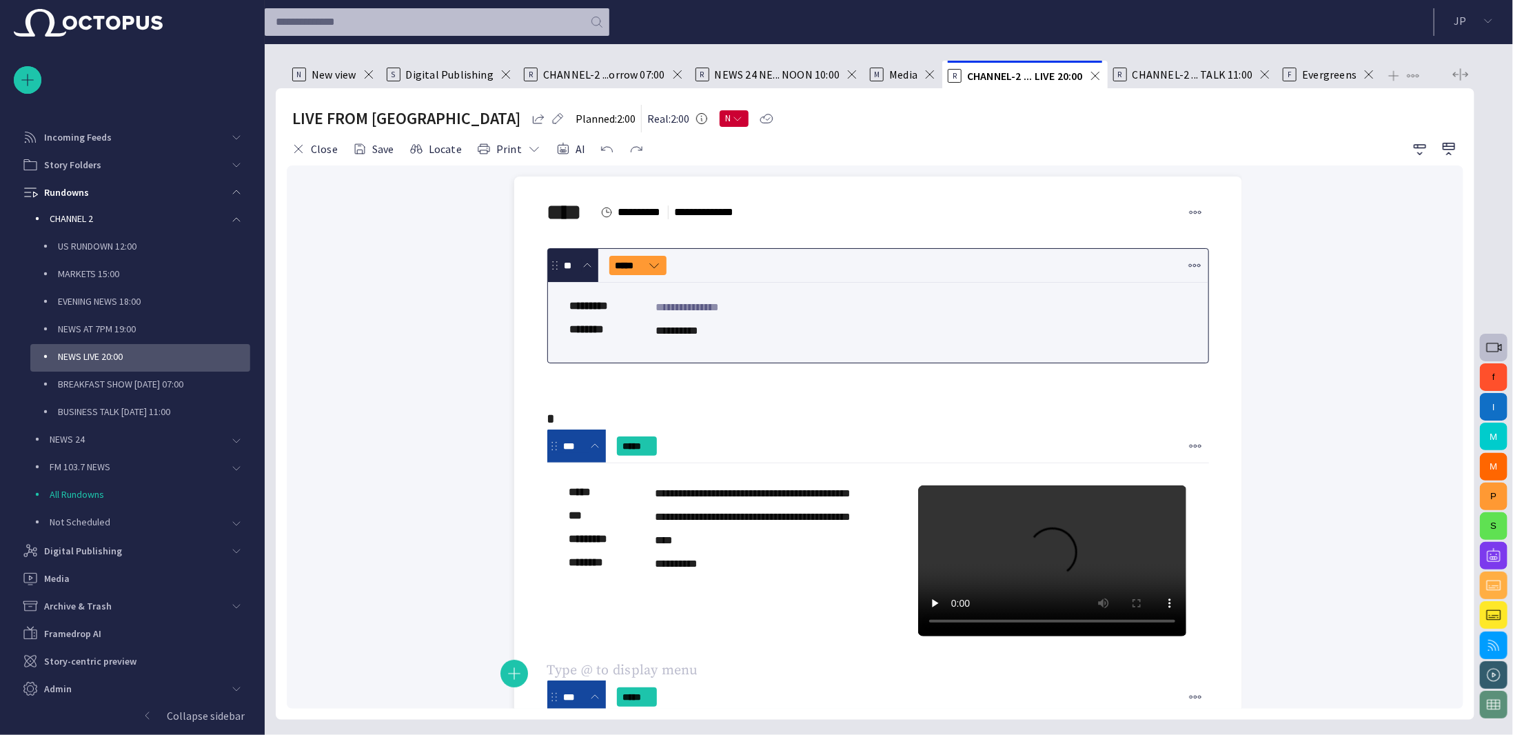
click at [1188, 260] on span "button" at bounding box center [1195, 266] width 14 height 14
click at [1215, 335] on li "Remove object" at bounding box center [1236, 342] width 123 height 25
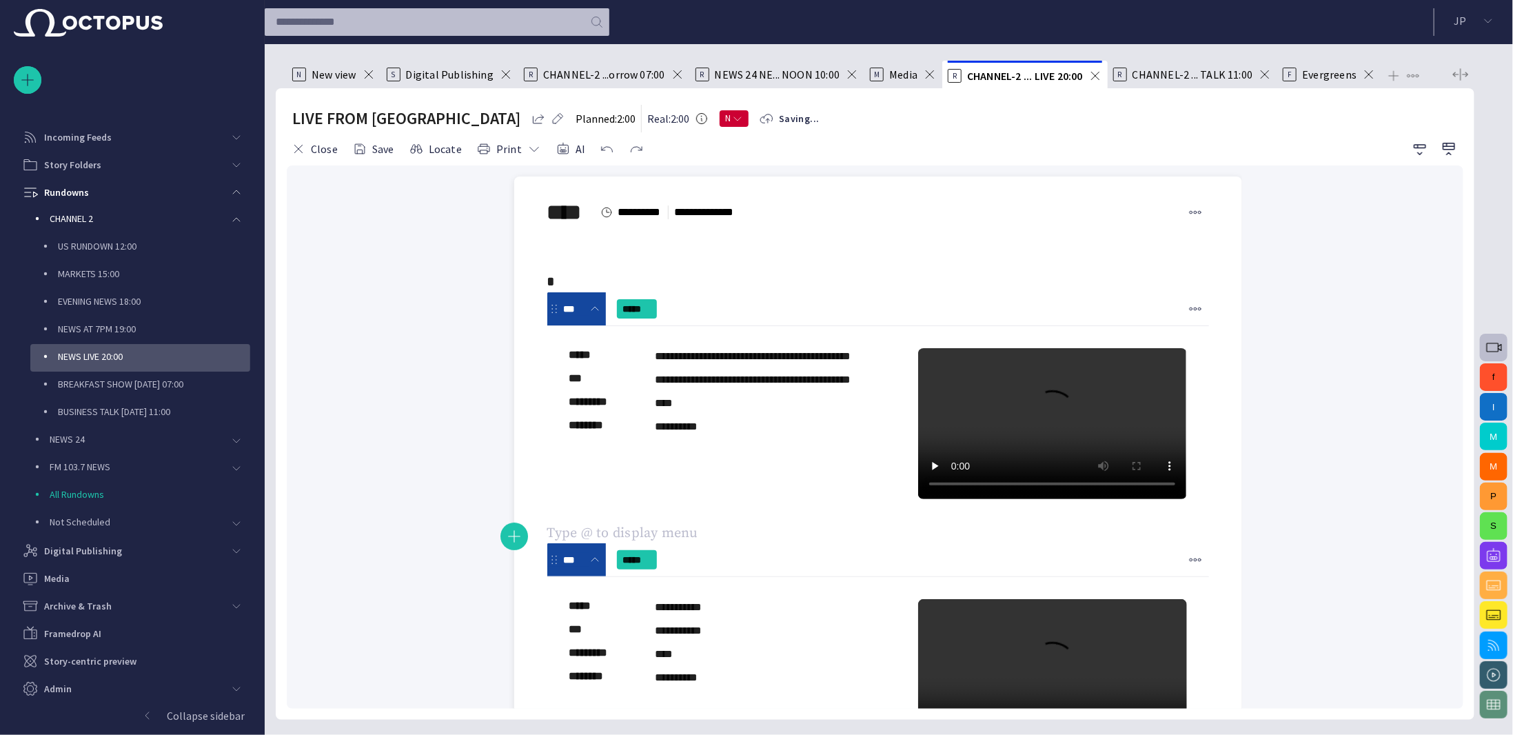
scroll to position [110, 0]
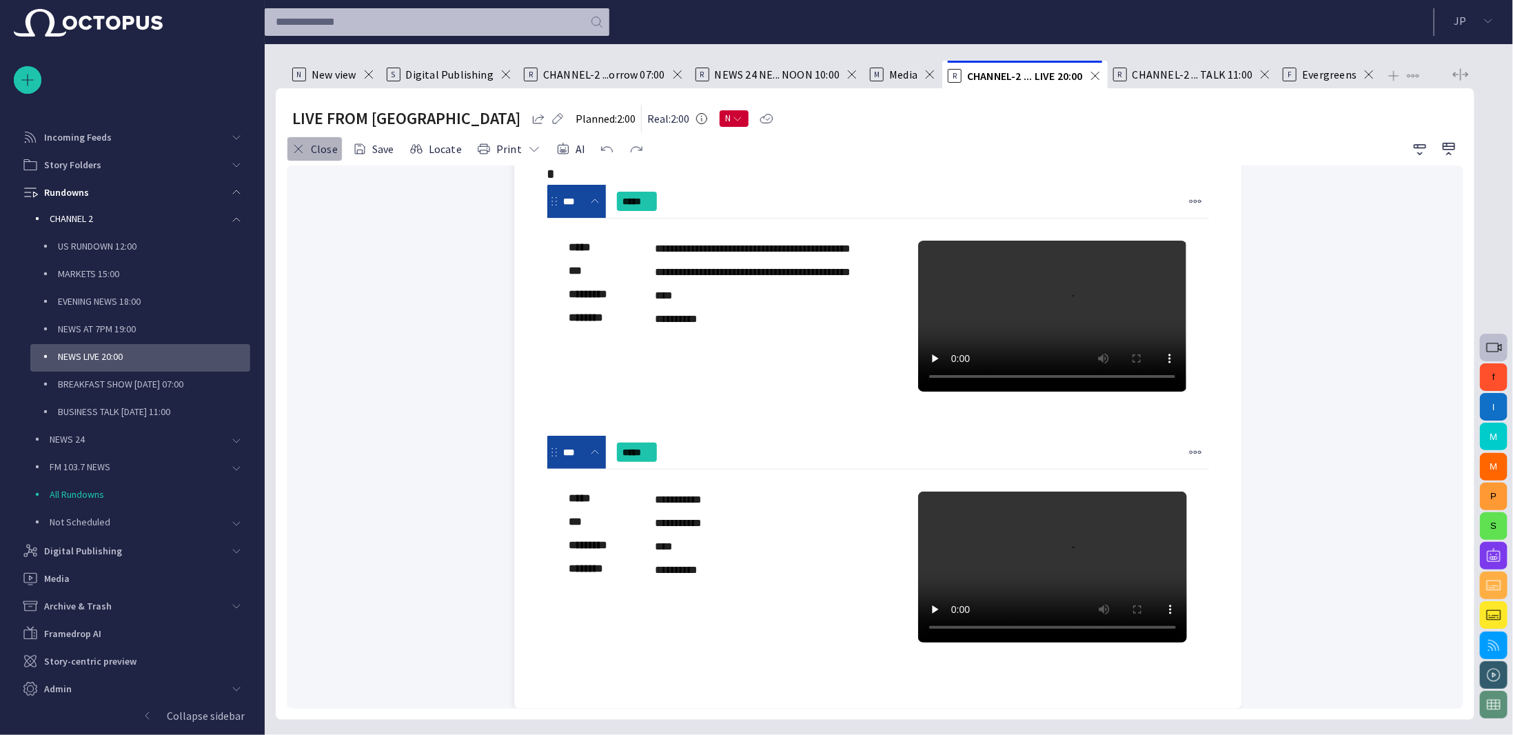
click at [327, 154] on button "Close" at bounding box center [315, 148] width 56 height 25
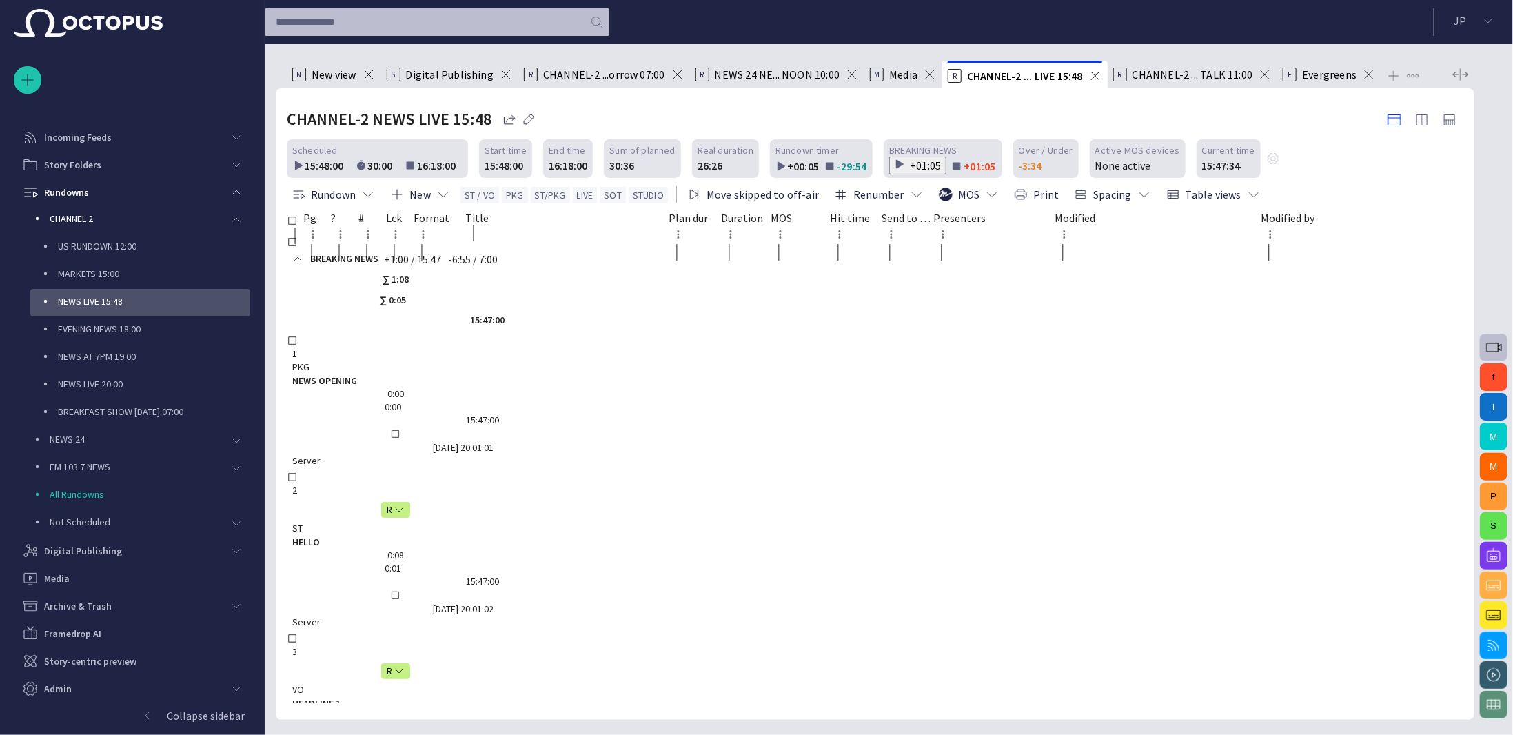
click at [236, 194] on span "main menu" at bounding box center [236, 192] width 11 height 11
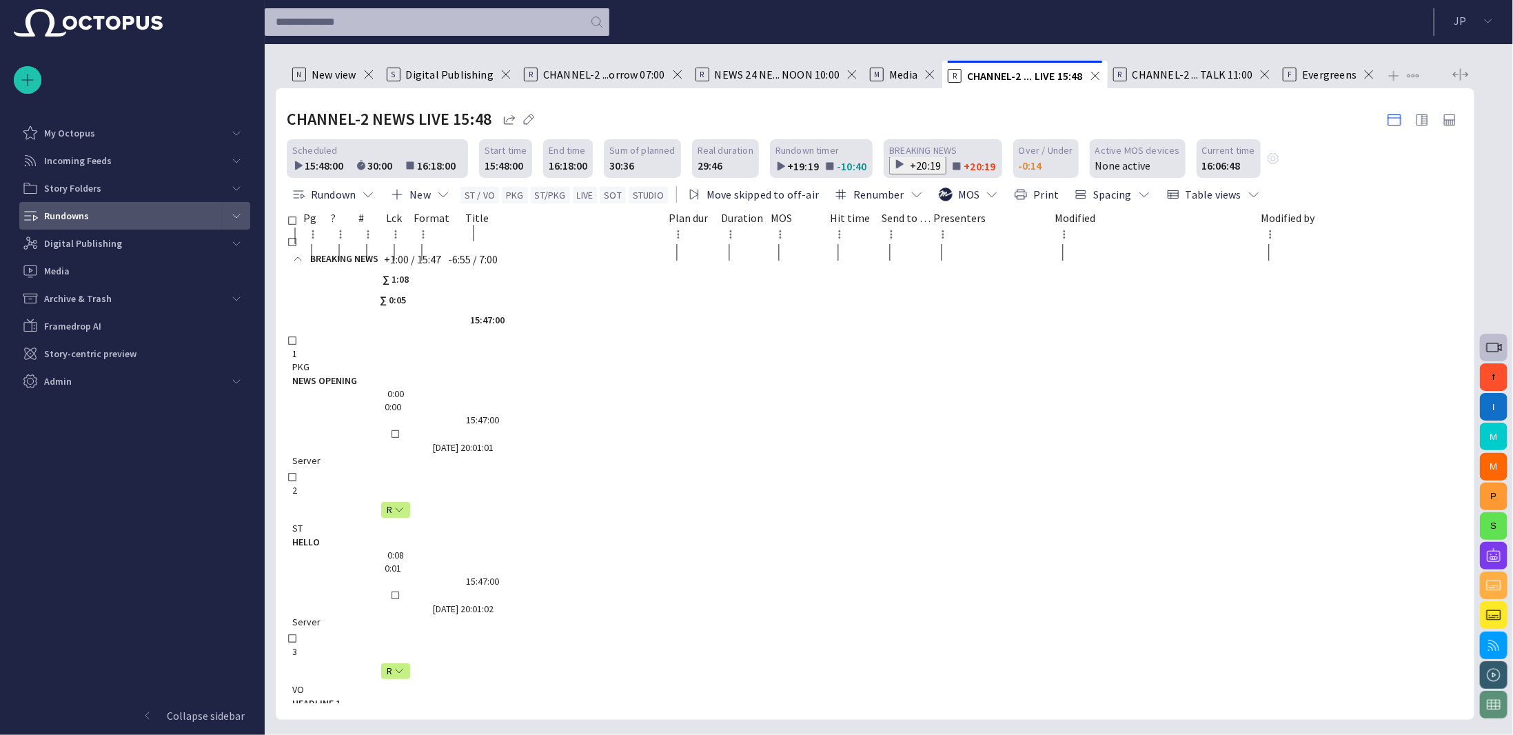
scroll to position [0, 0]
click at [236, 246] on span "main menu" at bounding box center [236, 243] width 11 height 11
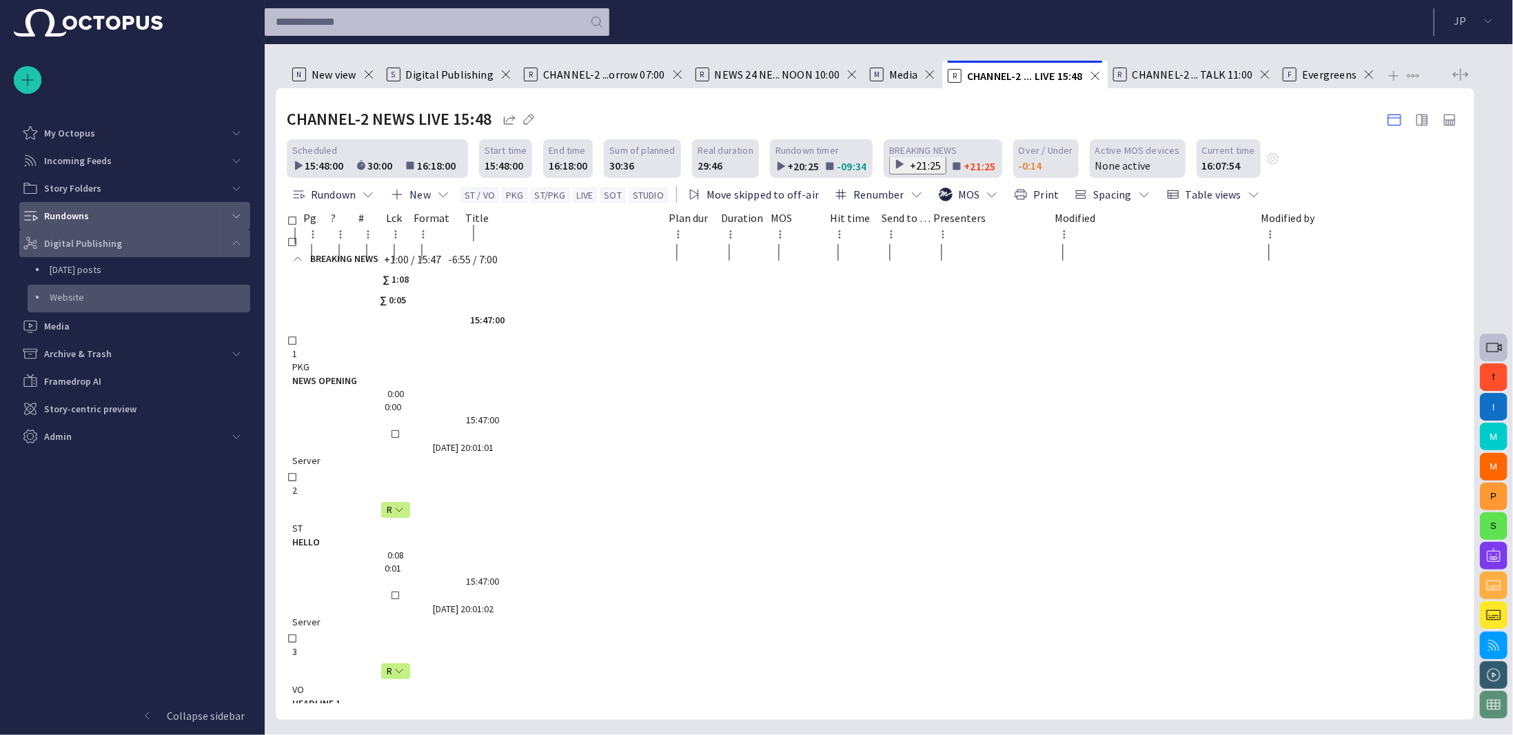
click at [196, 298] on p "Website" at bounding box center [150, 297] width 201 height 14
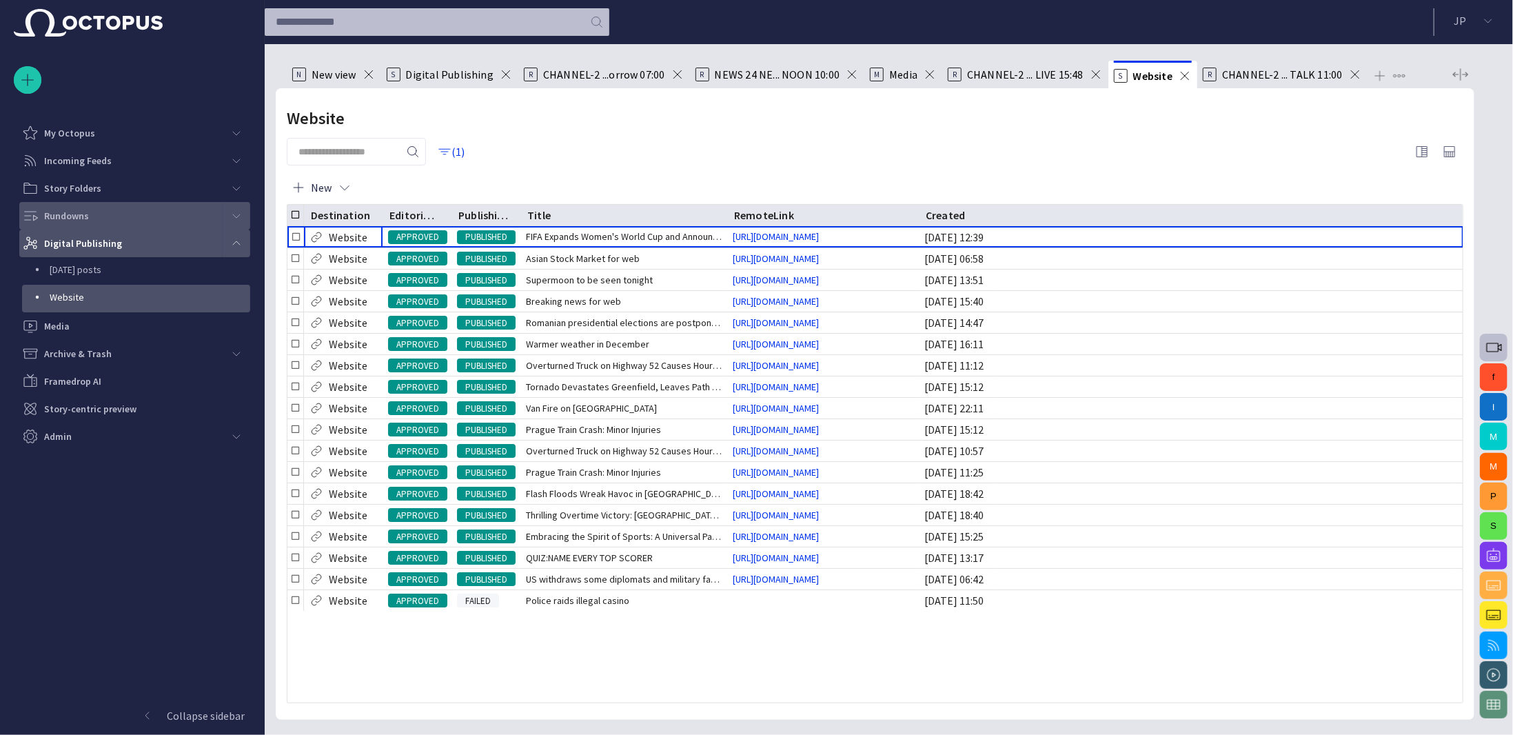
click at [146, 224] on div "Rundowns" at bounding box center [122, 216] width 201 height 22
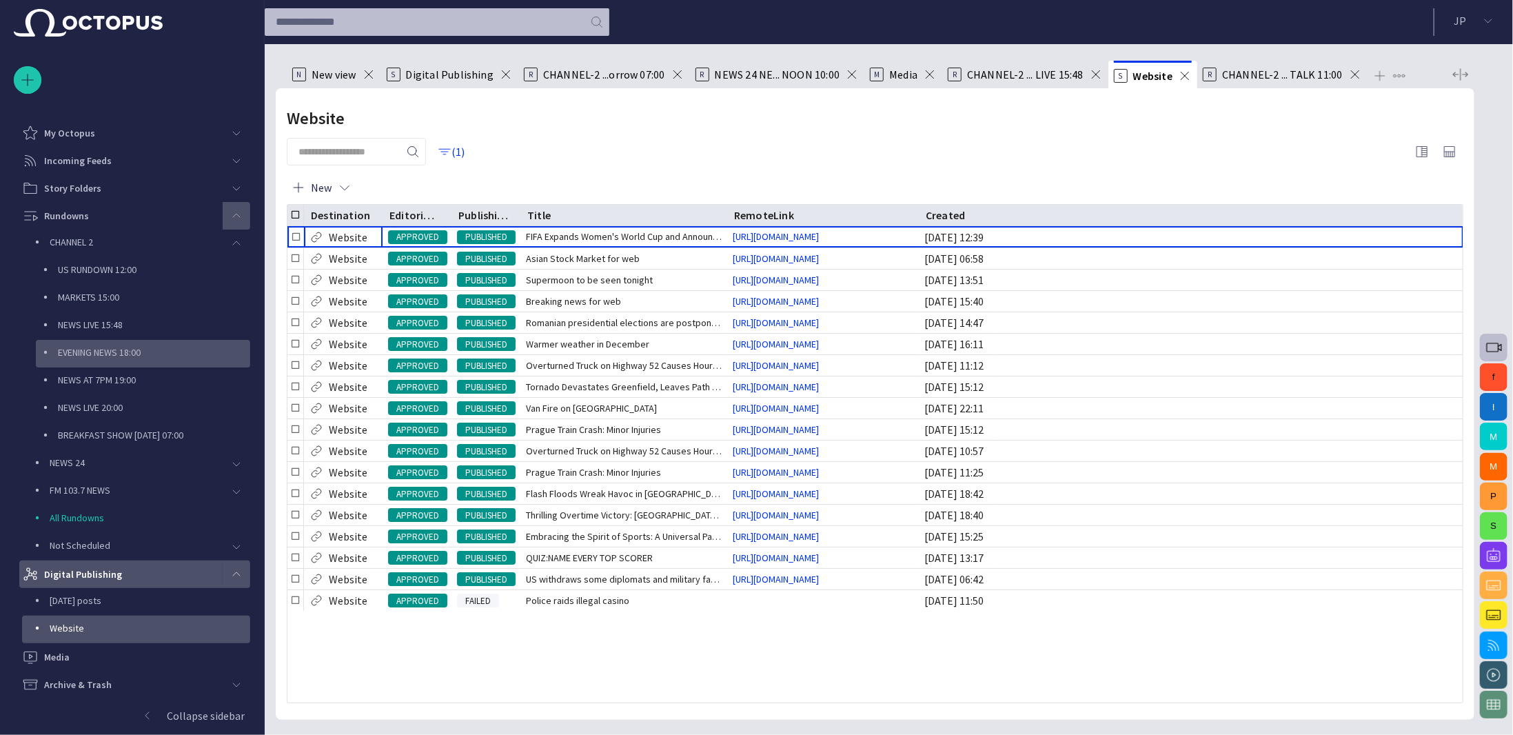
click at [138, 352] on p "EVENING NEWS 18:00" at bounding box center [154, 352] width 192 height 14
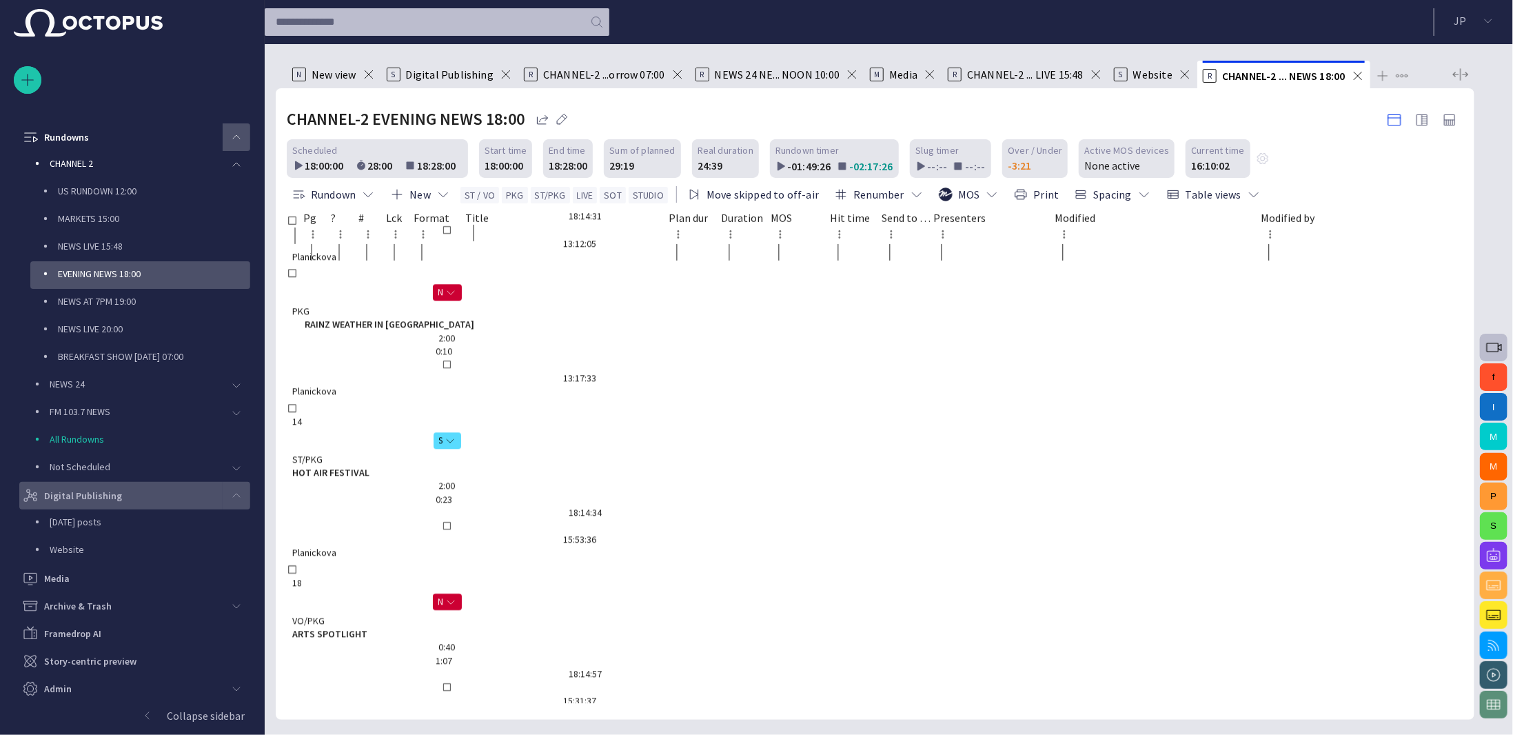
scroll to position [668, 0]
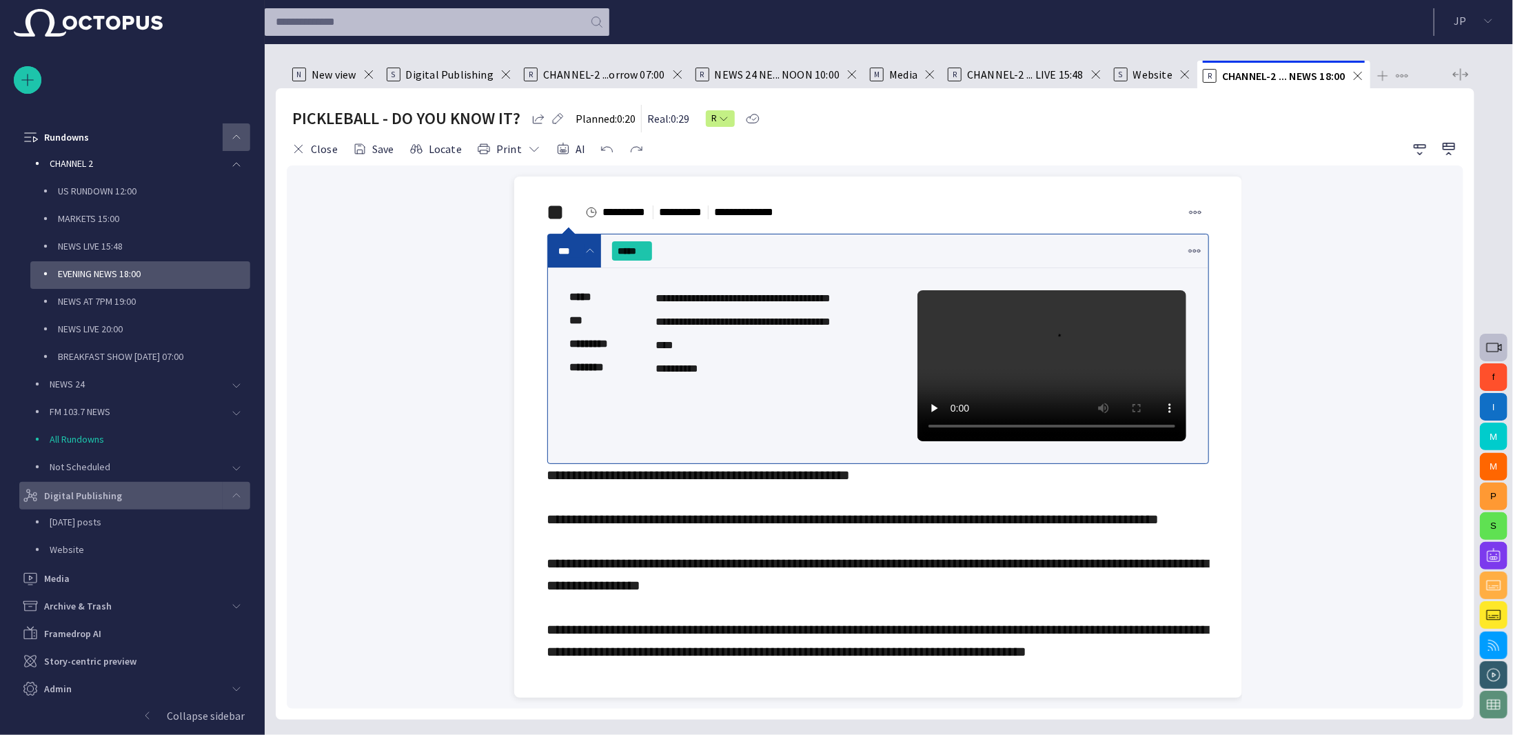
scroll to position [4, 0]
click at [738, 520] on span "**********" at bounding box center [878, 563] width 662 height 190
